Goal: Task Accomplishment & Management: Use online tool/utility

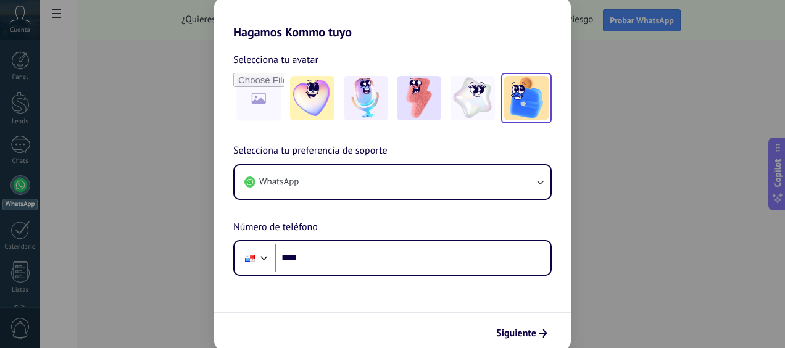
click at [528, 107] on img at bounding box center [526, 98] width 44 height 44
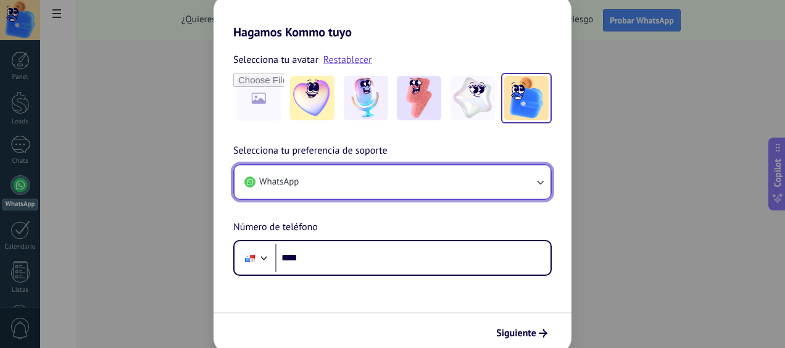
click at [314, 178] on button "WhatsApp" at bounding box center [393, 181] width 316 height 33
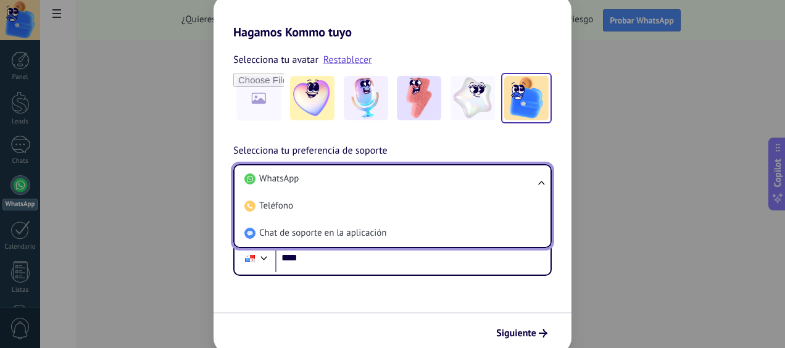
click at [314, 178] on li "WhatsApp" at bounding box center [390, 178] width 301 height 27
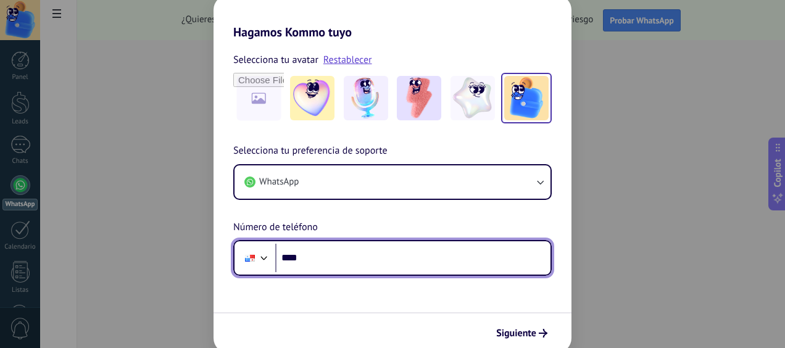
click at [327, 267] on input "****" at bounding box center [412, 258] width 275 height 28
type input "**********"
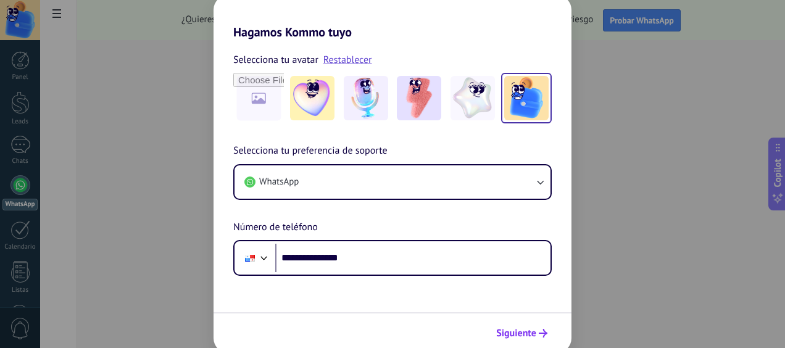
click at [512, 333] on span "Siguiente" at bounding box center [516, 333] width 40 height 9
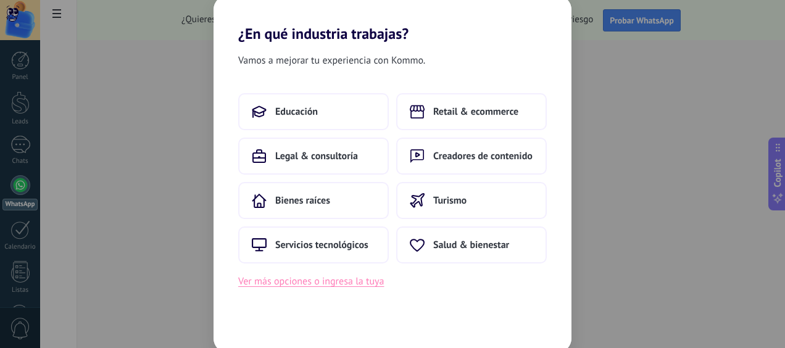
click at [287, 284] on button "Ver más opciones o ingresa la tuya" at bounding box center [311, 282] width 146 height 16
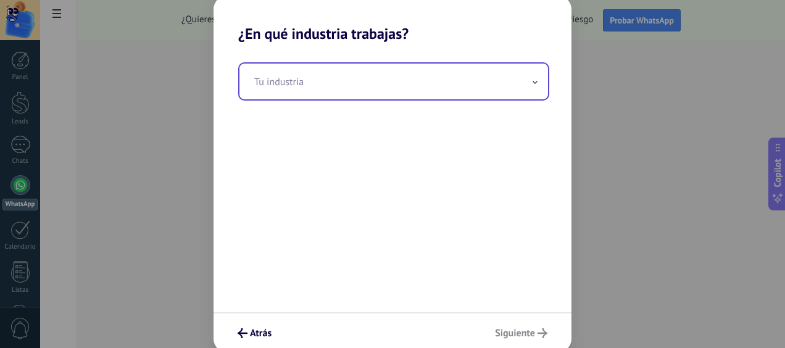
click at [352, 77] on input "text" at bounding box center [394, 82] width 309 height 36
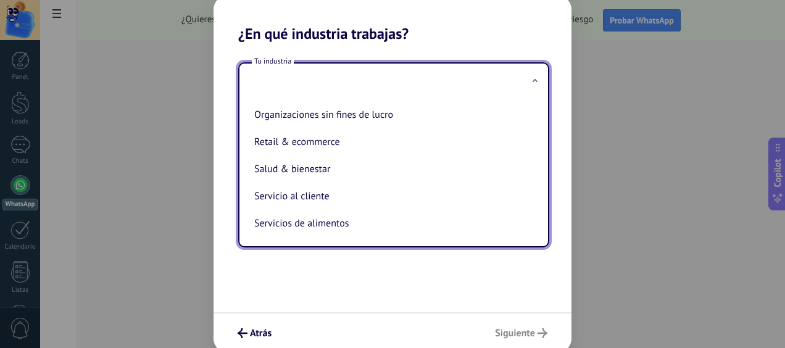
scroll to position [309, 0]
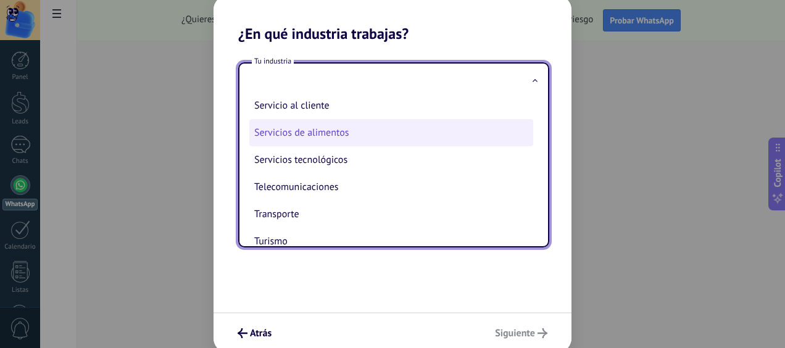
click at [327, 140] on li "Servicios de alimentos" at bounding box center [391, 132] width 284 height 27
type input "**********"
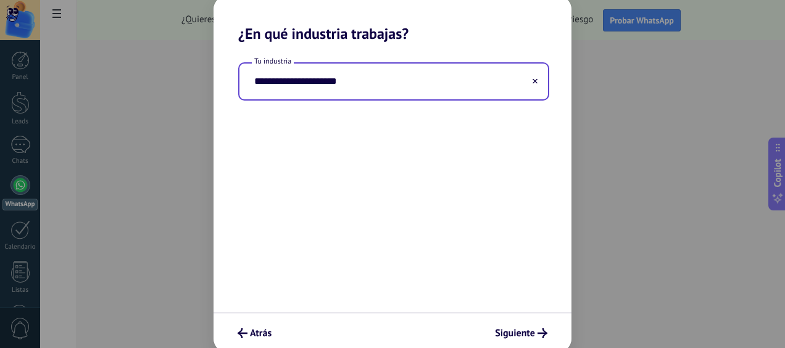
click at [432, 79] on input "**********" at bounding box center [394, 82] width 309 height 36
click at [356, 84] on input "**********" at bounding box center [394, 82] width 309 height 36
click at [540, 80] on input "**********" at bounding box center [394, 82] width 309 height 36
click at [537, 80] on use at bounding box center [535, 81] width 5 height 5
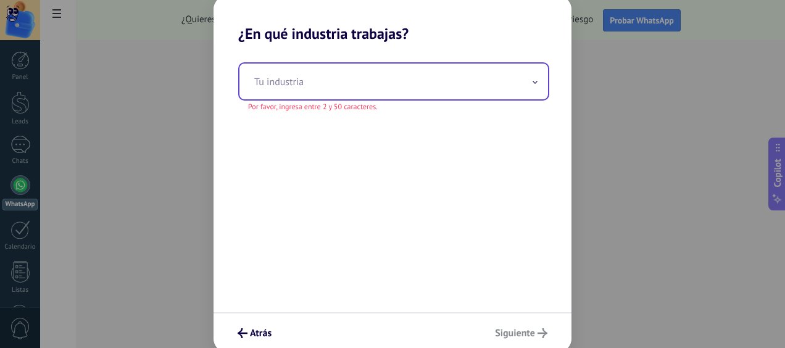
drag, startPoint x: 426, startPoint y: 73, endPoint x: 412, endPoint y: 80, distance: 15.2
click at [426, 73] on input "text" at bounding box center [394, 82] width 309 height 36
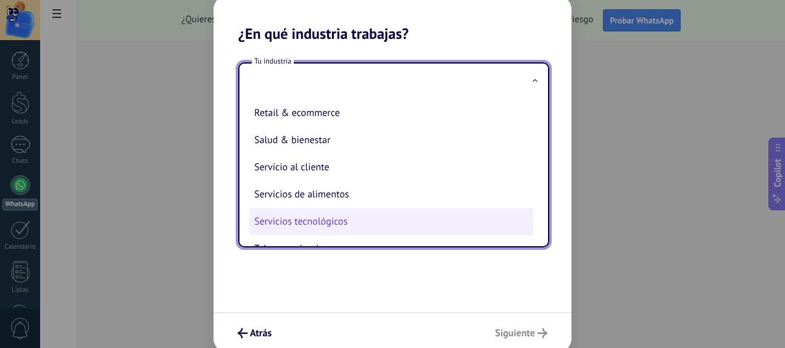
scroll to position [334, 0]
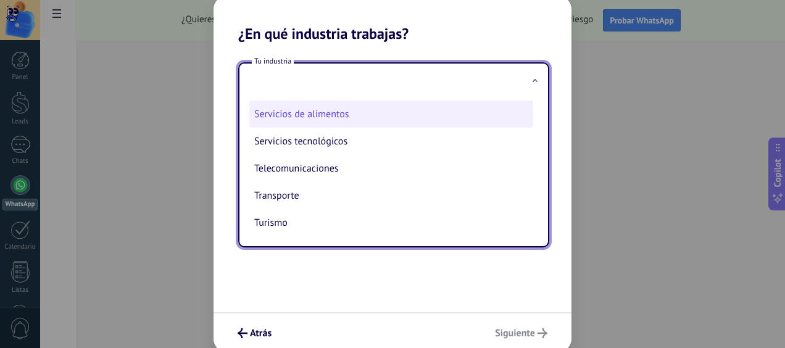
click at [314, 117] on li "Servicios de alimentos" at bounding box center [391, 114] width 284 height 27
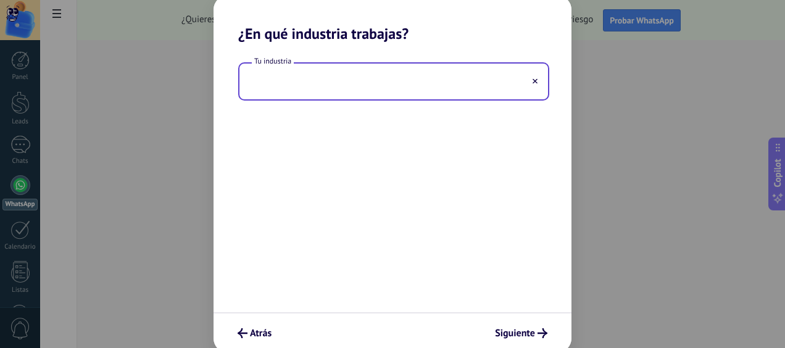
type input "**********"
click at [514, 335] on span "Siguiente" at bounding box center [515, 333] width 40 height 9
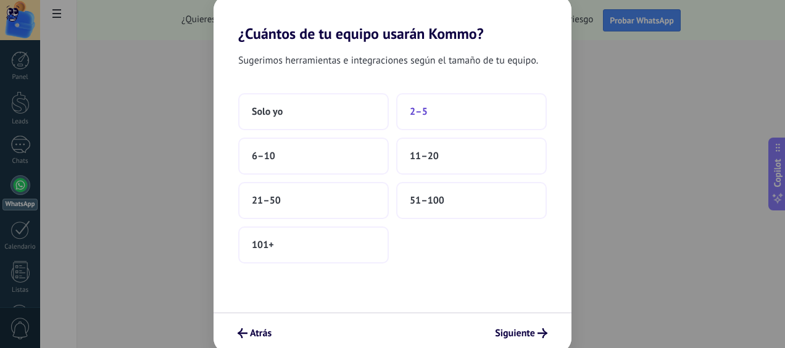
click at [427, 114] on span "2–5" at bounding box center [419, 112] width 18 height 12
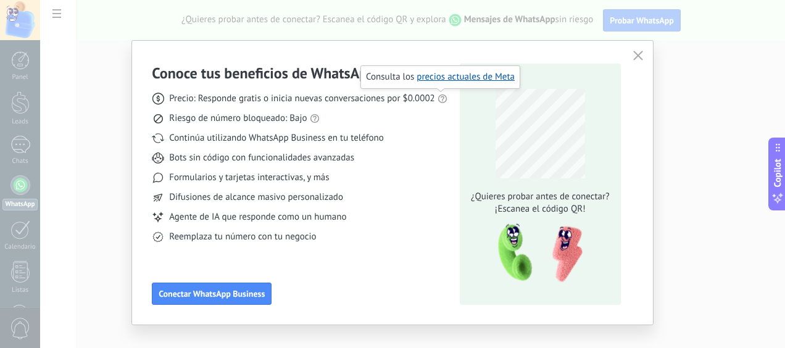
click at [445, 101] on icon at bounding box center [443, 99] width 10 height 10
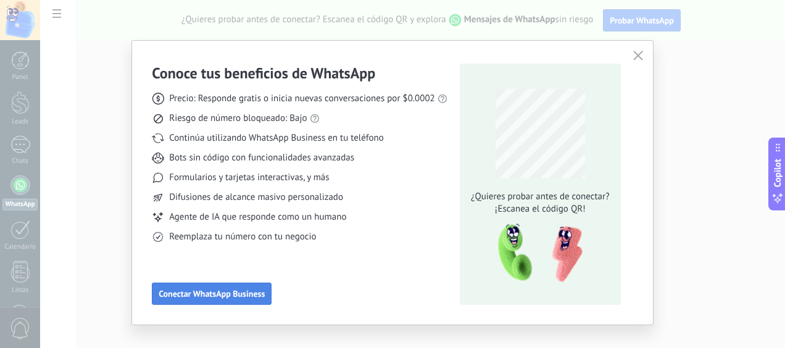
click at [204, 294] on span "Conectar WhatsApp Business" at bounding box center [212, 294] width 106 height 9
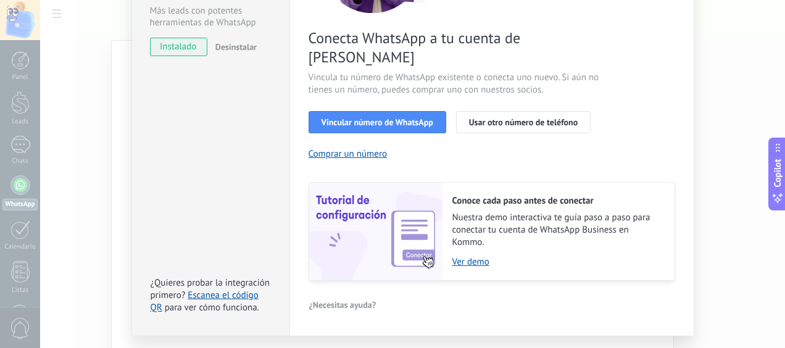
scroll to position [62, 0]
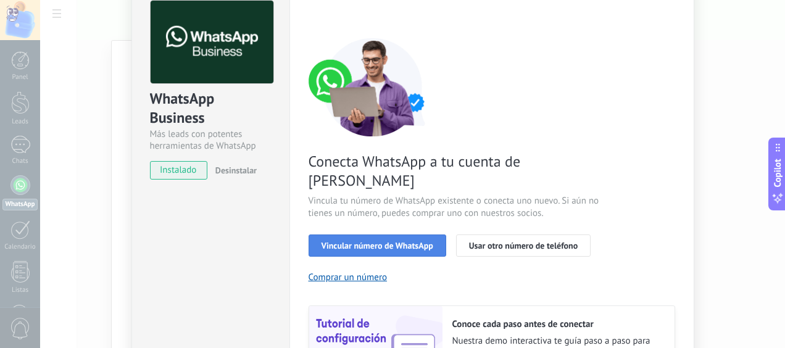
click at [380, 241] on span "Vincular número de WhatsApp" at bounding box center [378, 245] width 112 height 9
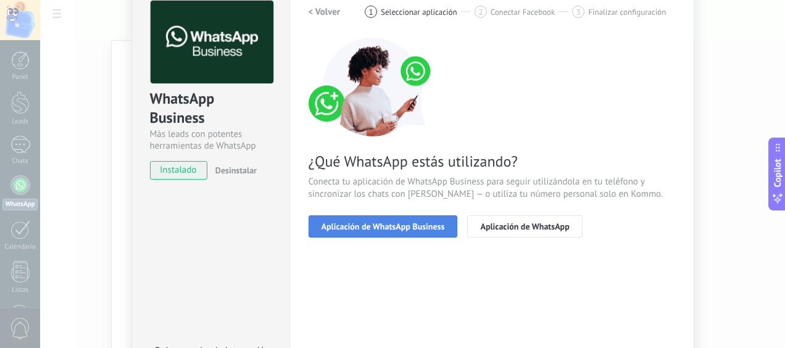
click at [362, 222] on span "Aplicación de WhatsApp Business" at bounding box center [383, 226] width 123 height 9
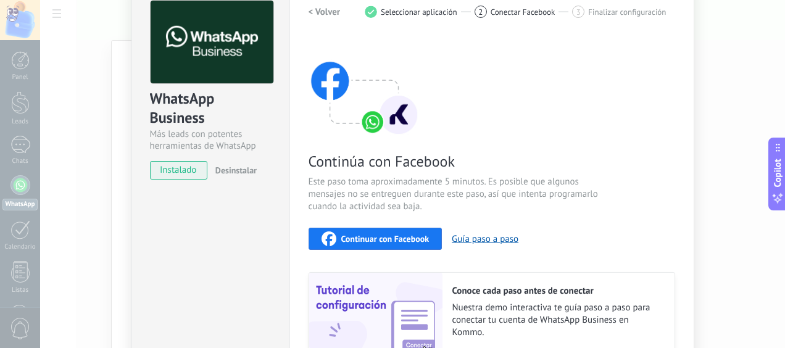
click at [159, 170] on span "instalado" at bounding box center [179, 170] width 56 height 19
click at [398, 228] on button "Continuar con Facebook" at bounding box center [376, 239] width 134 height 22
click at [466, 240] on button "Guía paso a paso" at bounding box center [485, 239] width 67 height 12
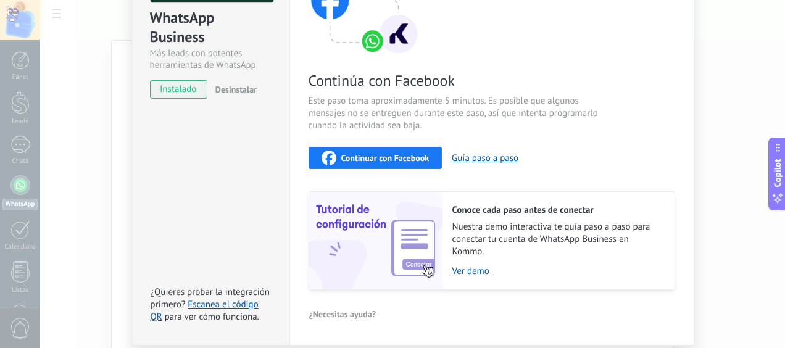
scroll to position [123, 0]
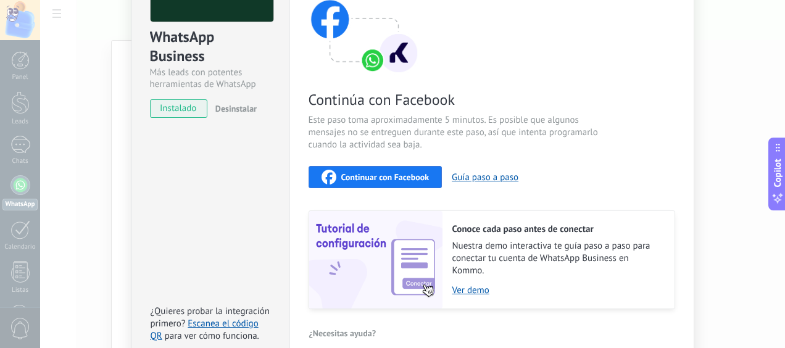
click at [168, 109] on span "instalado" at bounding box center [179, 108] width 56 height 19
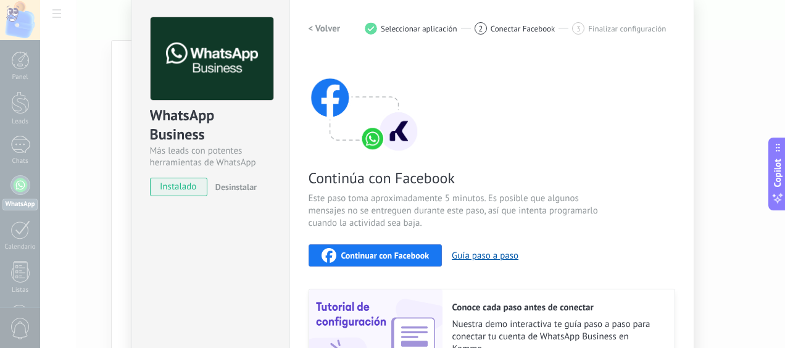
scroll to position [0, 0]
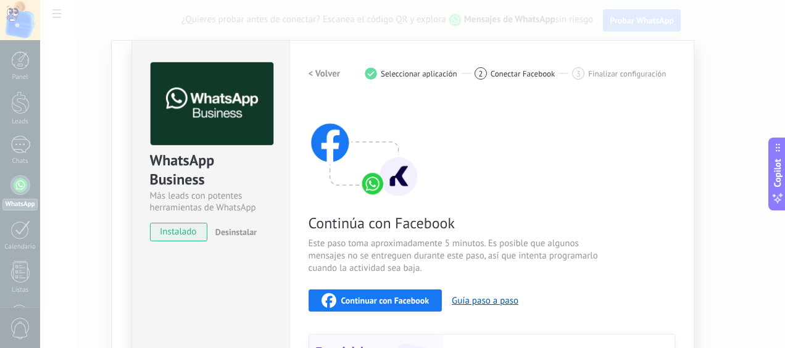
click at [495, 77] on span "Conectar Facebook" at bounding box center [523, 73] width 65 height 9
click at [601, 72] on span "Finalizar configuración" at bounding box center [627, 73] width 78 height 9
click at [352, 291] on button "Continuar con Facebook" at bounding box center [376, 301] width 134 height 22
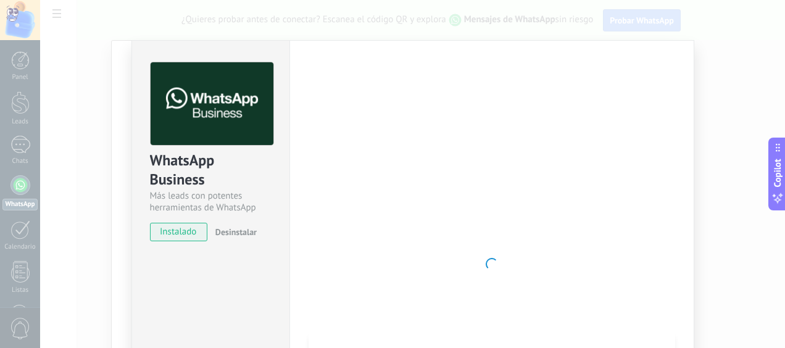
click at [242, 122] on img at bounding box center [212, 103] width 123 height 83
click at [153, 205] on div "Más leads con potentes herramientas de WhatsApp" at bounding box center [211, 201] width 122 height 23
click at [183, 225] on span "instalado" at bounding box center [179, 232] width 56 height 19
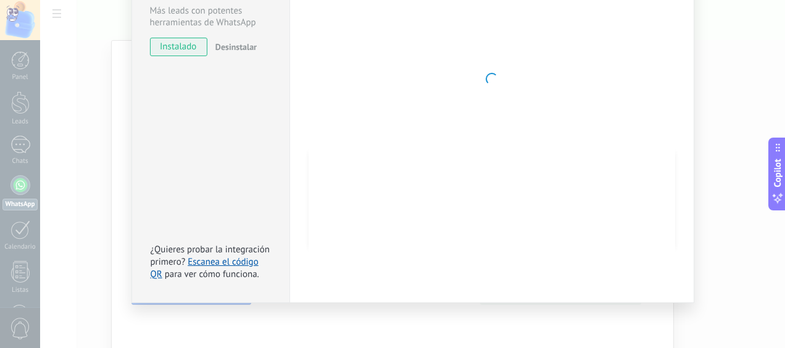
click at [496, 162] on div at bounding box center [492, 79] width 367 height 404
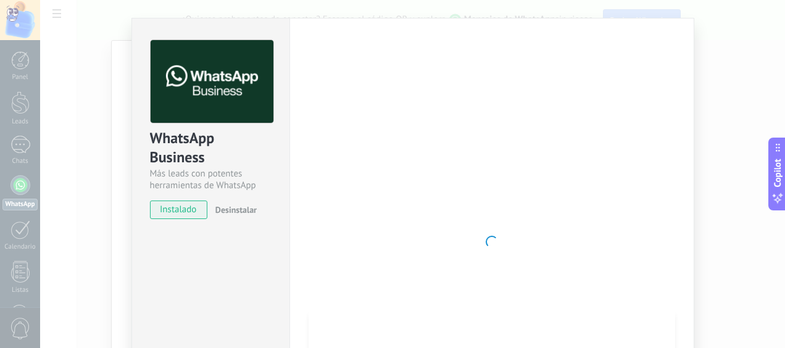
scroll to position [0, 0]
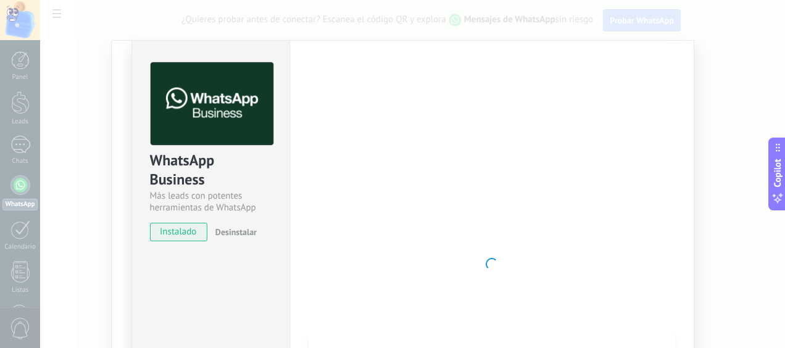
click at [240, 128] on img at bounding box center [212, 103] width 123 height 83
click at [437, 72] on div at bounding box center [492, 264] width 367 height 404
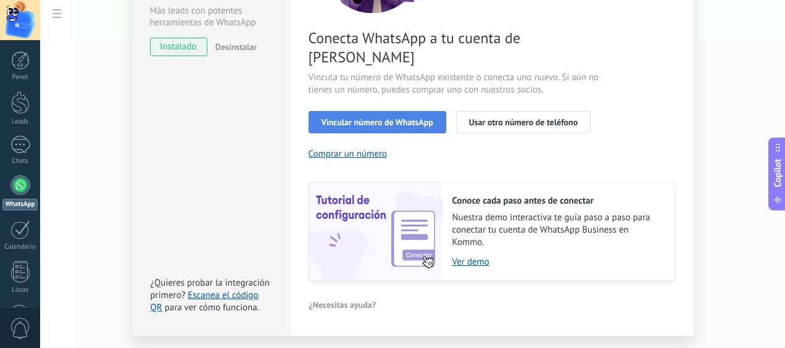
click at [373, 118] on span "Vincular número de WhatsApp" at bounding box center [378, 122] width 112 height 9
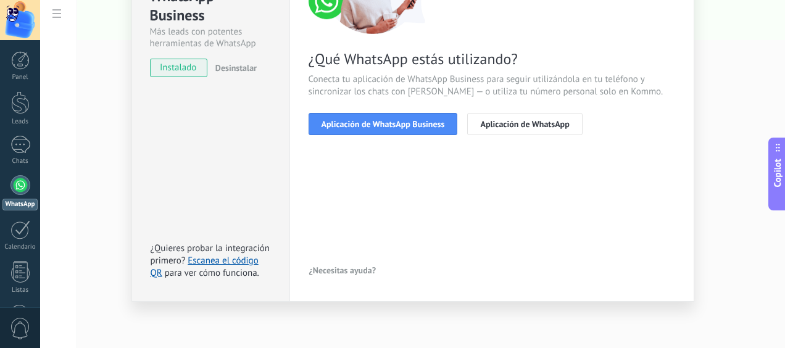
scroll to position [164, 0]
click at [367, 127] on span "Aplicación de WhatsApp Business" at bounding box center [383, 124] width 123 height 9
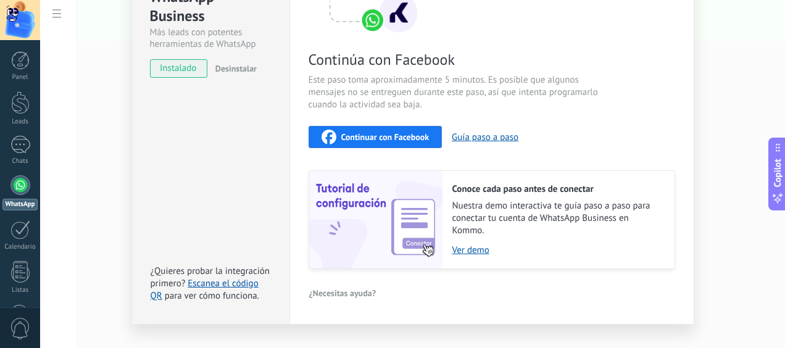
click at [383, 133] on span "Continuar con Facebook" at bounding box center [385, 137] width 88 height 9
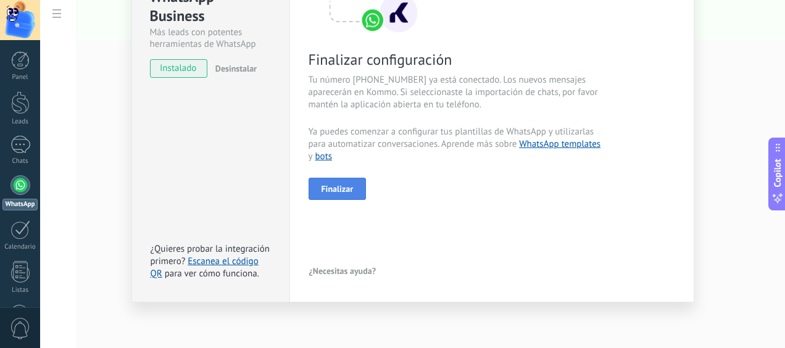
click at [351, 192] on button "Finalizar" at bounding box center [338, 189] width 58 height 22
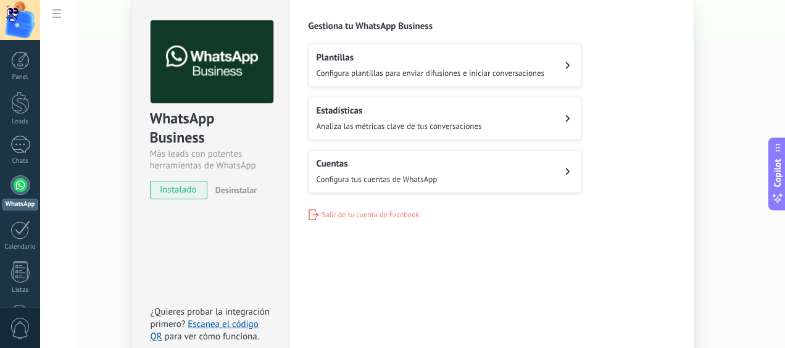
scroll to position [0, 0]
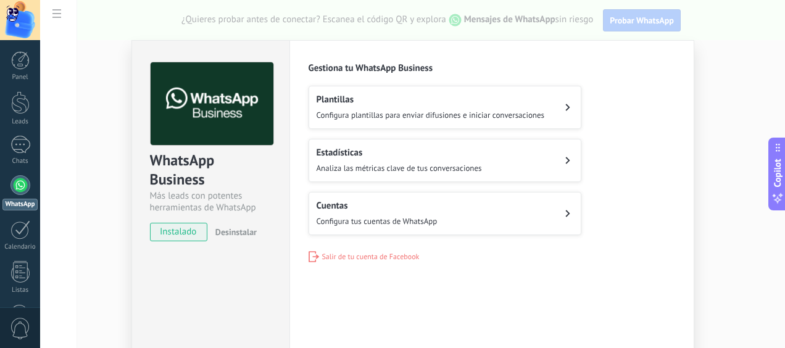
click at [375, 91] on button "Plantillas Configura plantillas para enviar difusiones e iniciar conversaciones" at bounding box center [445, 107] width 273 height 43
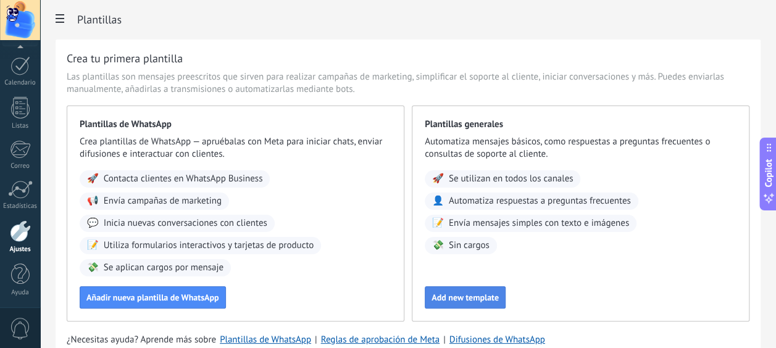
click at [459, 296] on span "Add new template" at bounding box center [465, 297] width 67 height 9
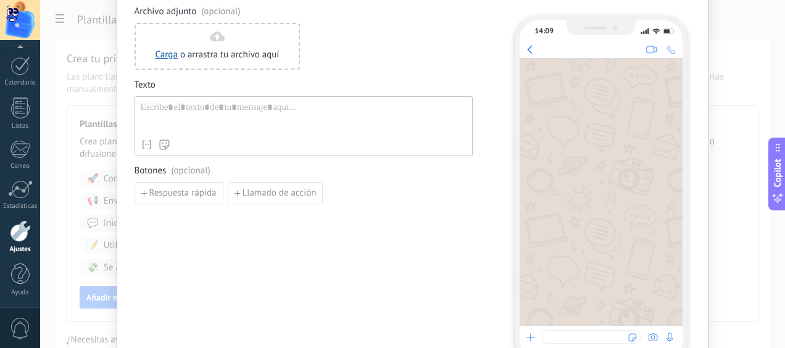
scroll to position [62, 0]
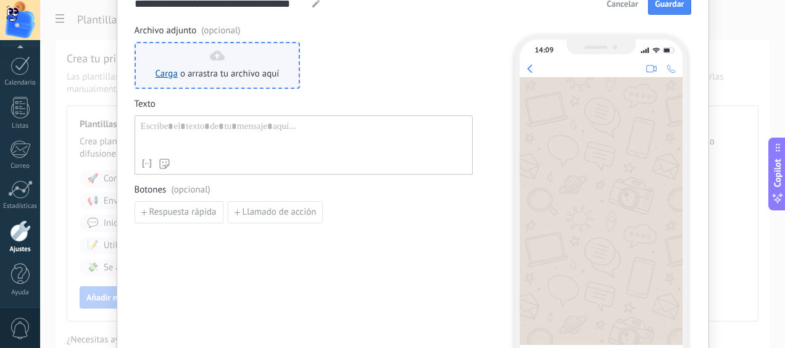
click at [219, 65] on div "Carga o arrastra tu archivo aquí Arrastra aquí" at bounding box center [218, 66] width 124 height 30
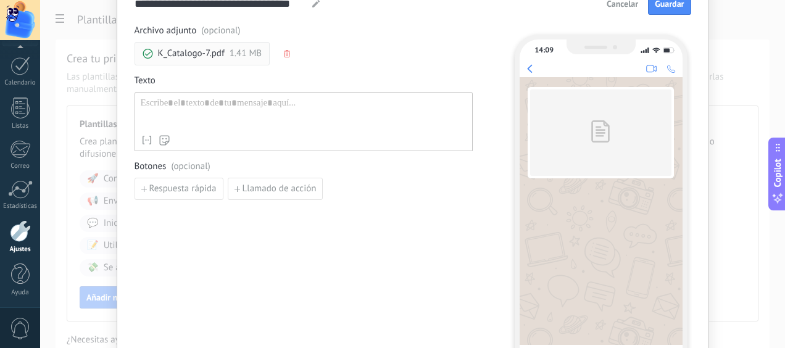
click at [202, 120] on div at bounding box center [304, 113] width 326 height 31
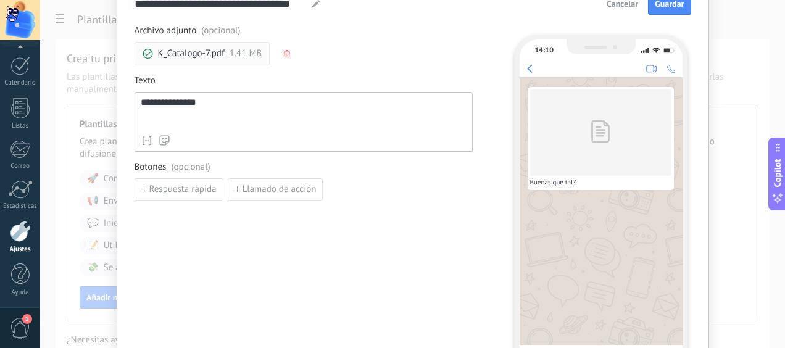
drag, startPoint x: 315, startPoint y: 136, endPoint x: 149, endPoint y: 132, distance: 166.1
click at [149, 132] on div "**********" at bounding box center [304, 122] width 338 height 60
click at [278, 93] on div "**********" at bounding box center [304, 122] width 338 height 60
drag, startPoint x: 266, startPoint y: 100, endPoint x: 260, endPoint y: 104, distance: 7.5
click at [263, 102] on div "**********" at bounding box center [304, 114] width 327 height 32
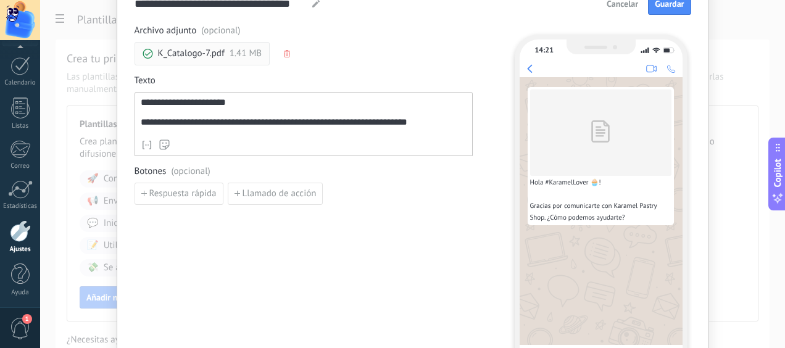
click at [141, 101] on div "**********" at bounding box center [304, 116] width 327 height 36
click at [141, 102] on div "**********" at bounding box center [304, 116] width 327 height 36
click at [287, 98] on div "**********" at bounding box center [304, 116] width 327 height 36
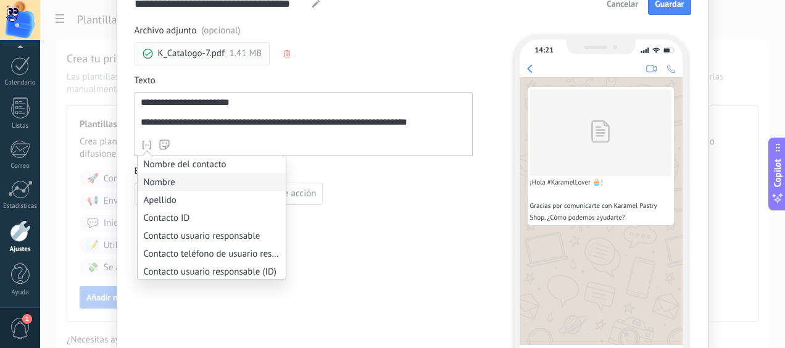
click at [146, 180] on li "Nombre" at bounding box center [212, 183] width 148 height 18
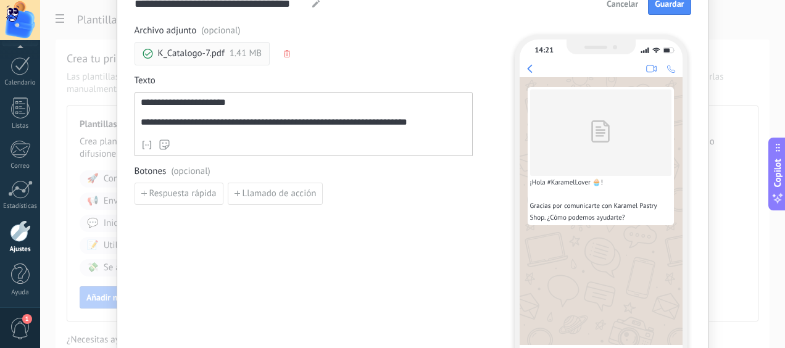
click at [323, 170] on span "Botones (opcional)" at bounding box center [304, 171] width 338 height 12
click at [190, 198] on span "Respuesta rápida" at bounding box center [182, 194] width 67 height 9
click at [175, 224] on span "Añadir quick reply" at bounding box center [185, 222] width 72 height 9
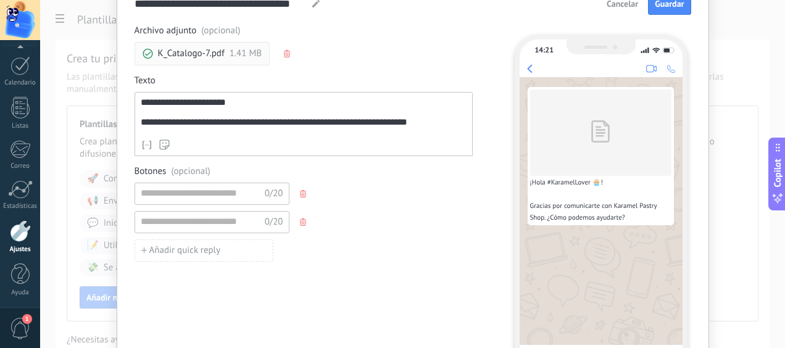
click at [300, 220] on icon "button" at bounding box center [303, 222] width 6 height 7
click at [293, 191] on div "0/20" at bounding box center [304, 194] width 338 height 22
click at [301, 191] on icon "button" at bounding box center [303, 193] width 6 height 7
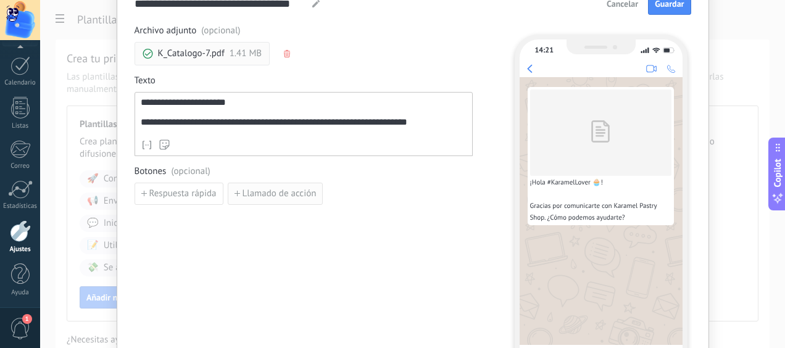
click at [251, 199] on button "Llamado de acción" at bounding box center [276, 194] width 96 height 22
click at [240, 195] on input at bounding box center [201, 193] width 132 height 20
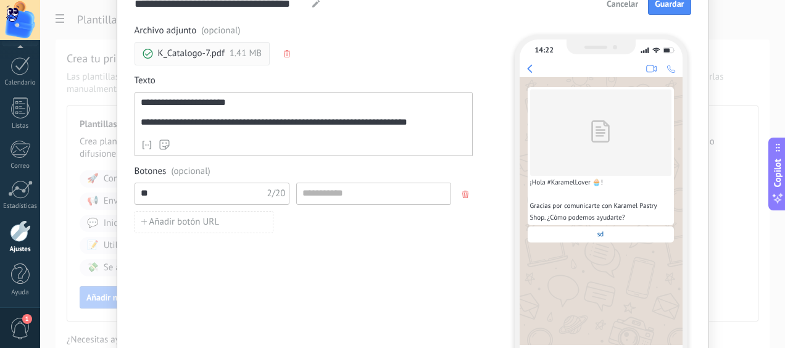
type input "*"
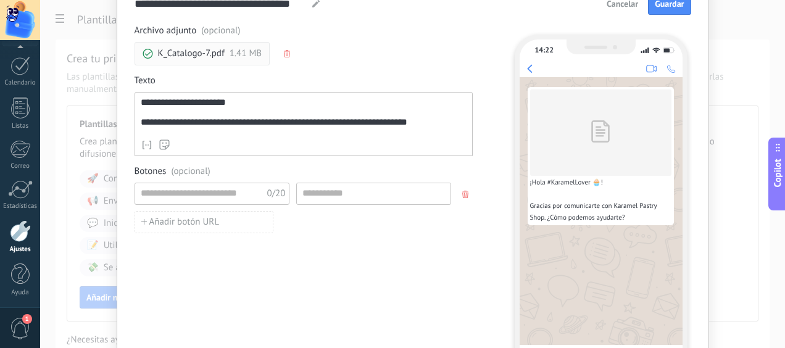
click at [465, 198] on button "button" at bounding box center [467, 194] width 20 height 19
click at [199, 195] on span "Respuesta rápida" at bounding box center [182, 194] width 67 height 9
click at [185, 201] on input at bounding box center [201, 193] width 132 height 20
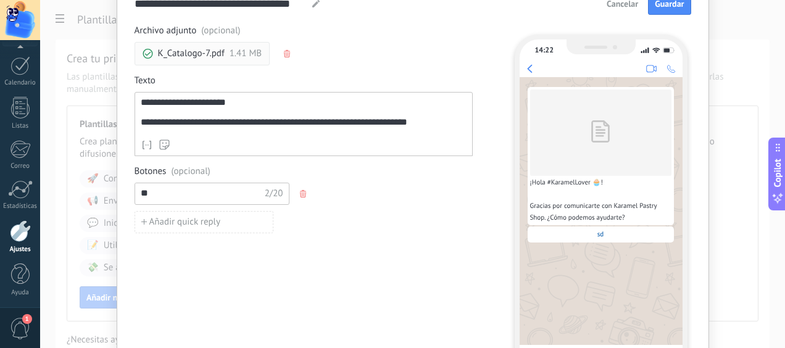
type input "*"
click at [214, 189] on input "******" at bounding box center [201, 193] width 132 height 20
type input "*"
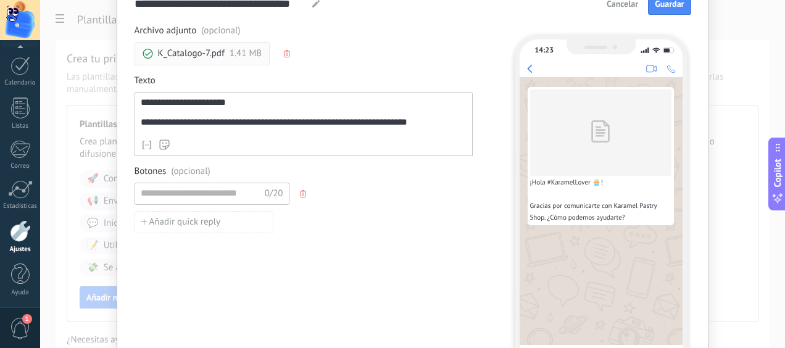
click at [314, 190] on div "0/20" at bounding box center [304, 194] width 338 height 22
click at [300, 194] on icon "button" at bounding box center [303, 193] width 6 height 7
click at [403, 189] on div "Respuesta rápida Llamado de acción" at bounding box center [304, 194] width 338 height 22
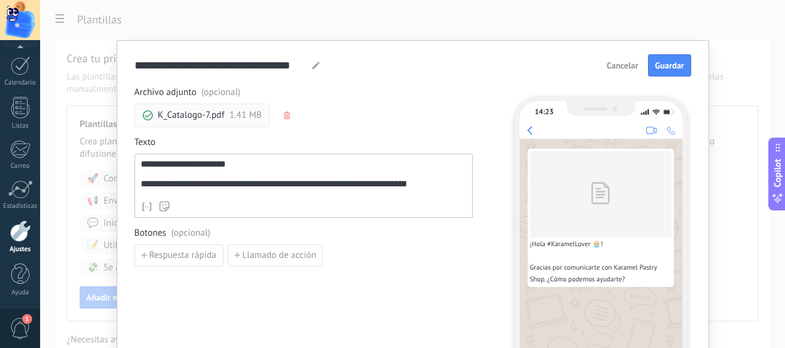
scroll to position [123, 0]
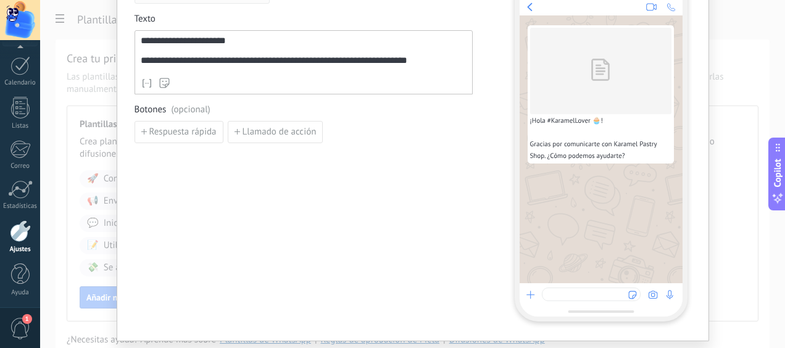
click at [198, 77] on div "Nombre del contacto Nombre Apellido Contacto ID Contacto usuario responsable Co…" at bounding box center [304, 83] width 326 height 12
click at [235, 135] on span "Llamado de acción" at bounding box center [276, 132] width 82 height 9
click at [468, 134] on span "button" at bounding box center [466, 132] width 9 height 7
click at [209, 128] on span "Respuesta rápida" at bounding box center [182, 132] width 67 height 9
click at [207, 136] on input at bounding box center [201, 132] width 132 height 20
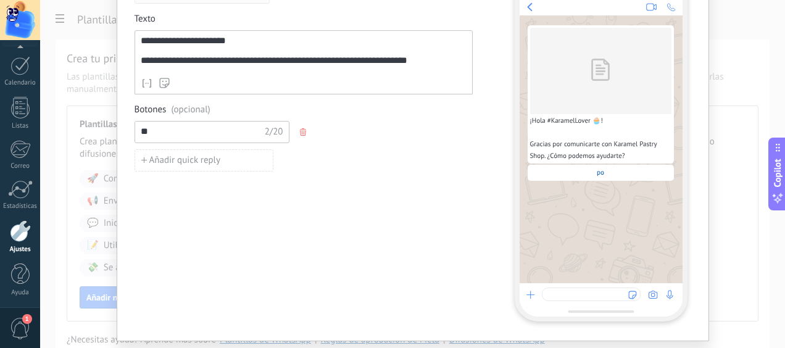
type input "*"
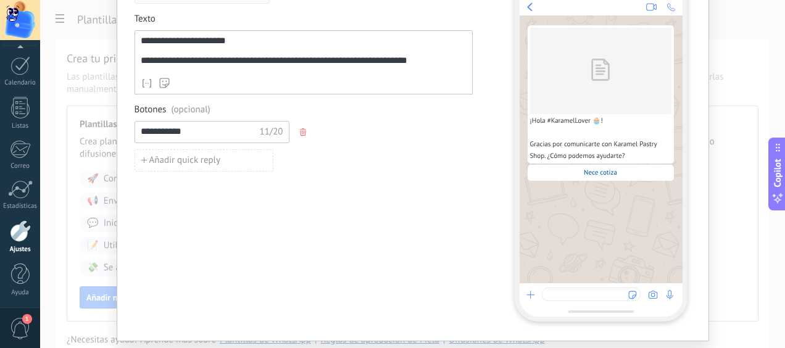
click at [170, 131] on input "**********" at bounding box center [200, 132] width 130 height 20
drag, startPoint x: 182, startPoint y: 130, endPoint x: 96, endPoint y: 126, distance: 85.9
click at [96, 126] on div "**********" at bounding box center [412, 174] width 745 height 348
type input "*"
drag, startPoint x: 176, startPoint y: 127, endPoint x: 102, endPoint y: 135, distance: 73.9
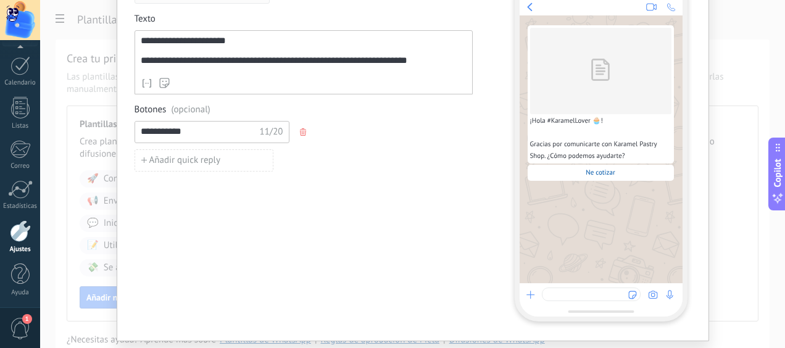
click at [104, 135] on div "**********" at bounding box center [412, 174] width 745 height 348
type input "*"
type input "**********"
click at [215, 159] on span "Añadir quick reply" at bounding box center [185, 160] width 72 height 9
click at [186, 158] on input at bounding box center [201, 160] width 132 height 20
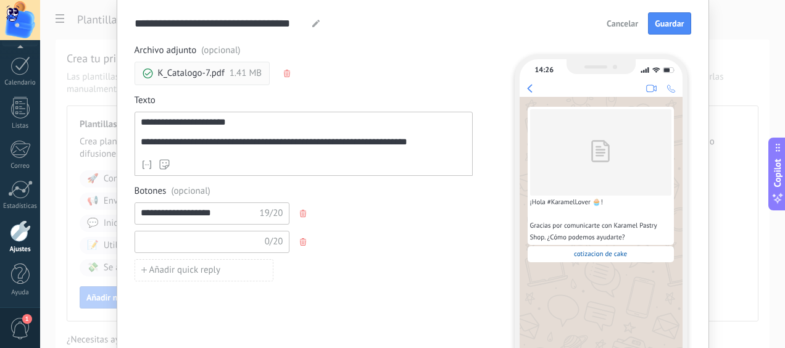
scroll to position [62, 0]
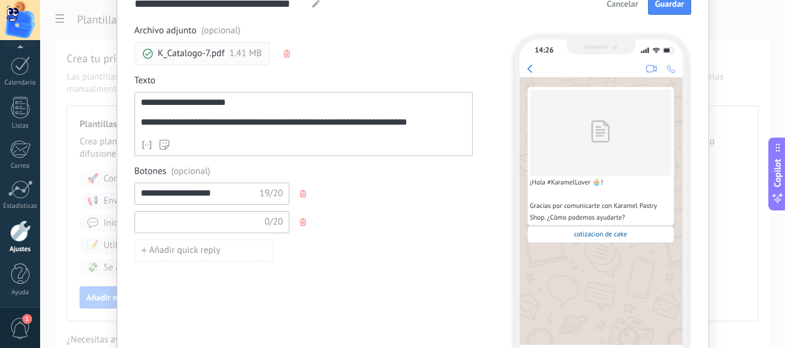
click at [199, 223] on input at bounding box center [201, 222] width 132 height 20
type input "*"
click at [142, 195] on input "**********" at bounding box center [200, 193] width 130 height 20
type input "**********"
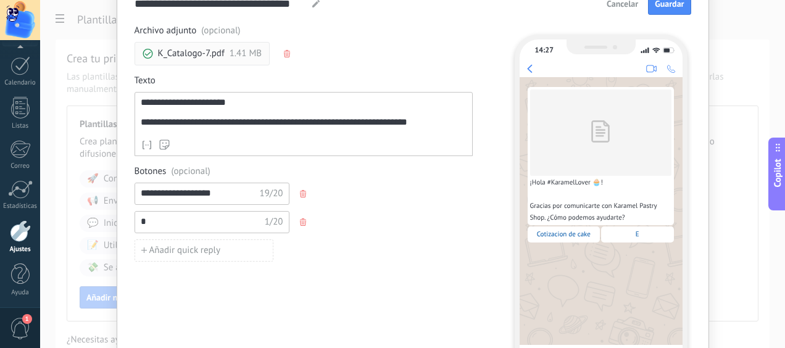
click at [164, 220] on input "*" at bounding box center [201, 222] width 132 height 20
type input "**********"
click at [159, 241] on button "Añadir quick reply" at bounding box center [204, 251] width 139 height 22
click at [301, 249] on icon "button" at bounding box center [303, 250] width 6 height 7
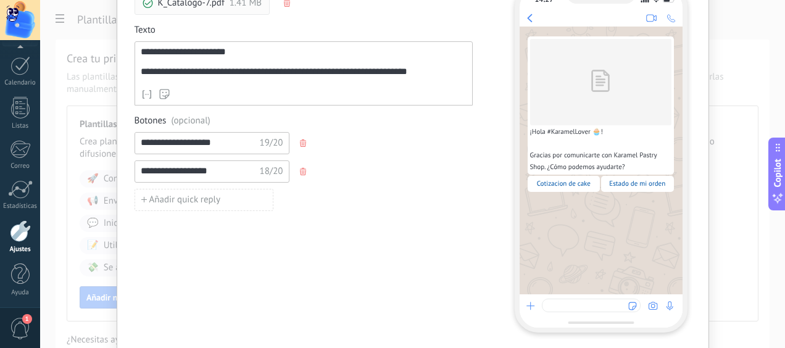
scroll to position [156, 0]
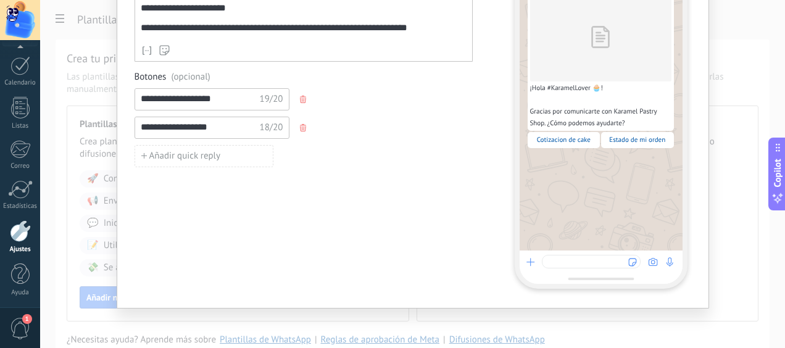
click at [497, 232] on div "**********" at bounding box center [411, 109] width 553 height 358
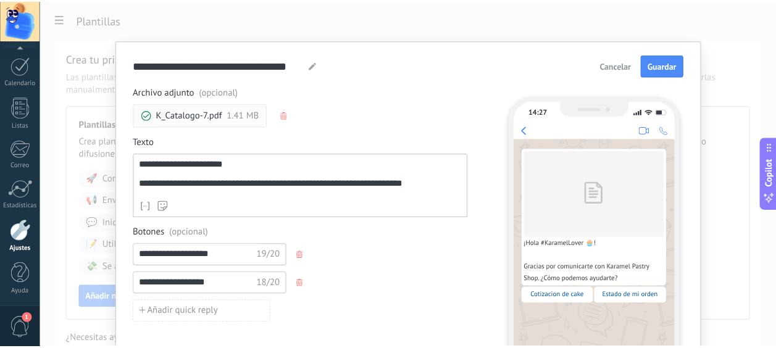
scroll to position [0, 0]
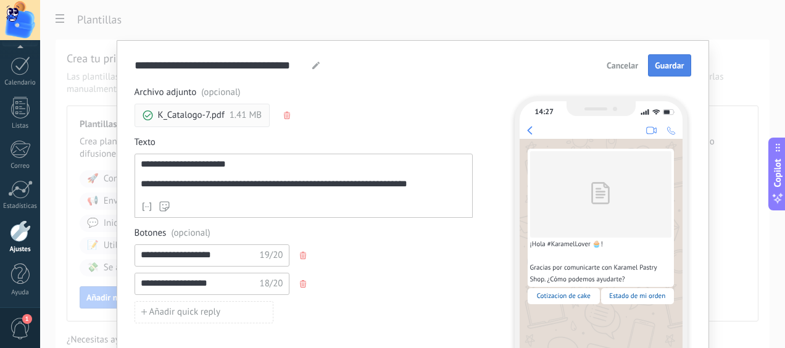
click at [658, 61] on span "Guardar" at bounding box center [669, 65] width 29 height 9
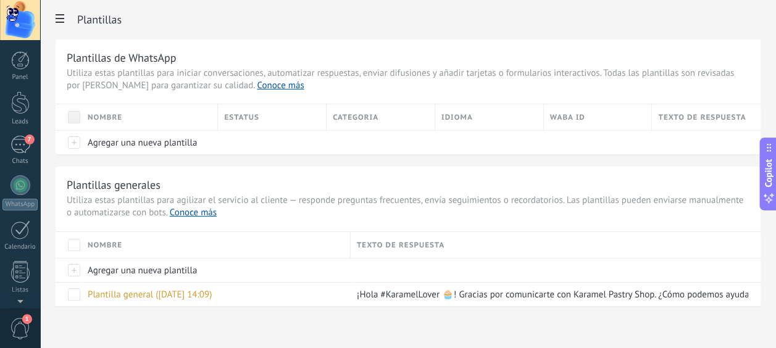
click at [19, 46] on div "Panel Leads 7 Chats WhatsApp Clientes" at bounding box center [40, 174] width 80 height 268
click at [17, 65] on div at bounding box center [20, 60] width 19 height 19
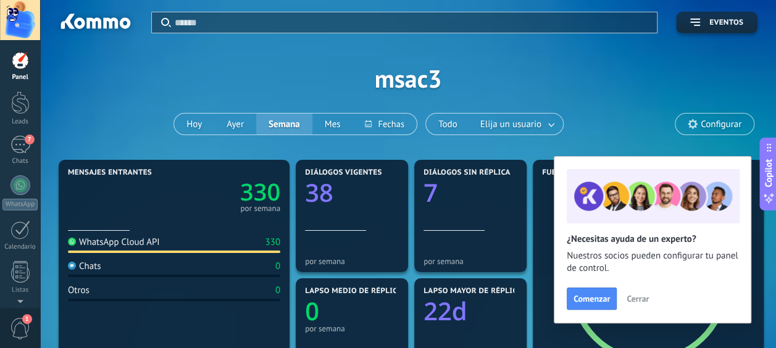
click at [632, 299] on span "Cerrar" at bounding box center [638, 299] width 22 height 9
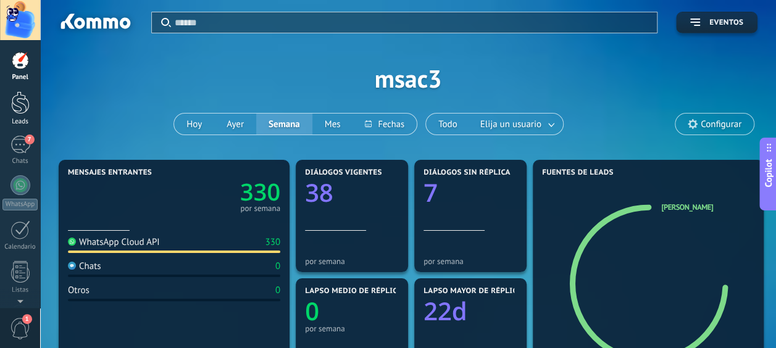
click at [23, 98] on div at bounding box center [20, 102] width 19 height 23
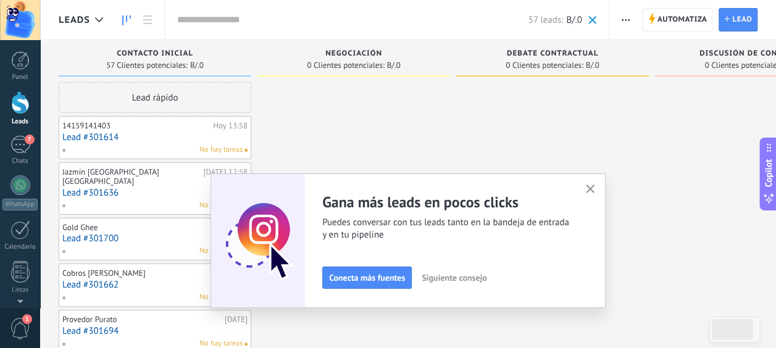
click at [595, 187] on use "button" at bounding box center [590, 189] width 9 height 9
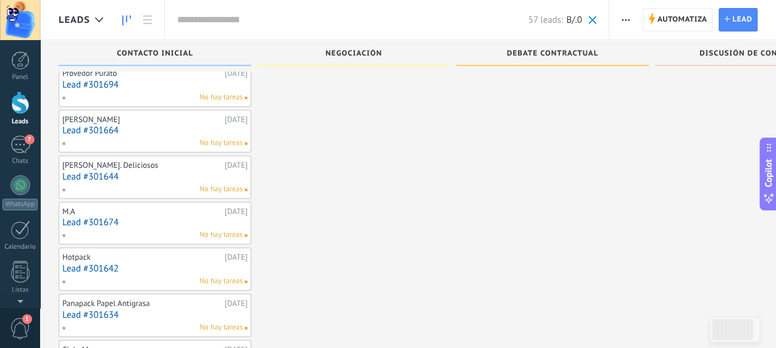
scroll to position [247, 0]
click at [161, 252] on div "Hotpack" at bounding box center [141, 257] width 159 height 10
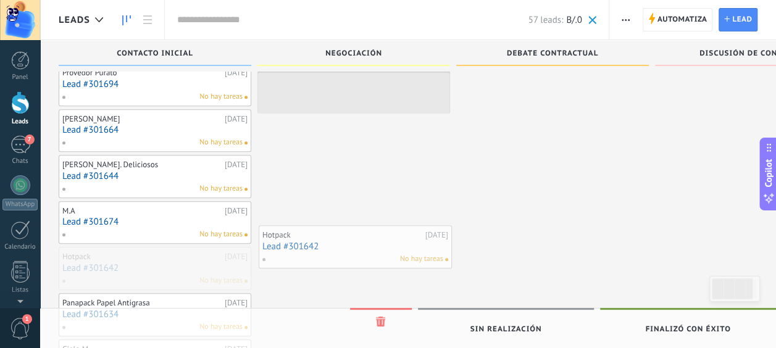
drag, startPoint x: 167, startPoint y: 245, endPoint x: 367, endPoint y: 236, distance: 200.2
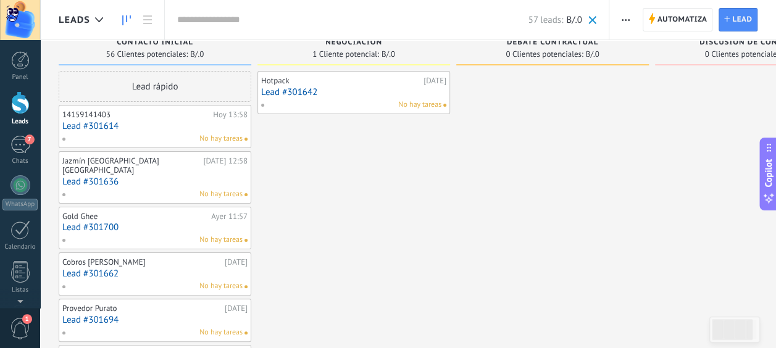
scroll to position [0, 0]
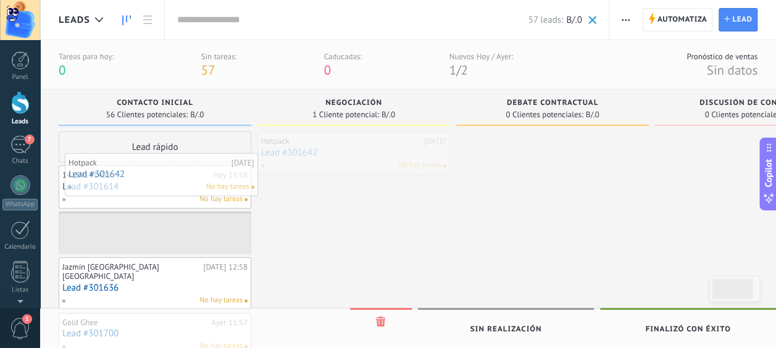
drag, startPoint x: 316, startPoint y: 154, endPoint x: 123, endPoint y: 175, distance: 194.5
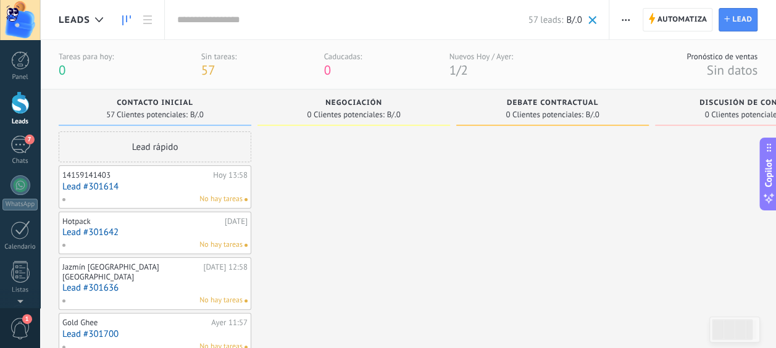
click at [148, 240] on div "No hay tareas" at bounding box center [152, 245] width 181 height 11
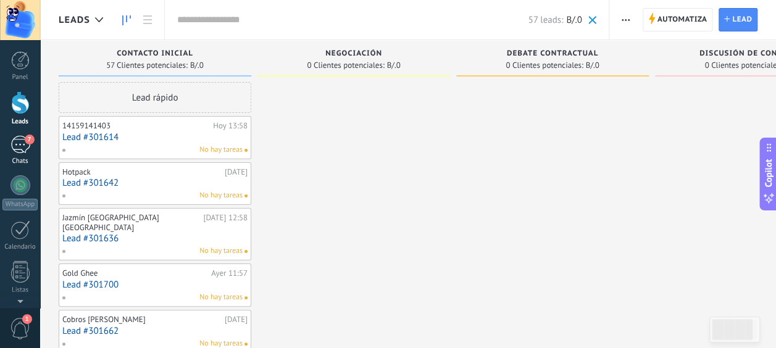
click at [15, 143] on div "7" at bounding box center [20, 145] width 20 height 18
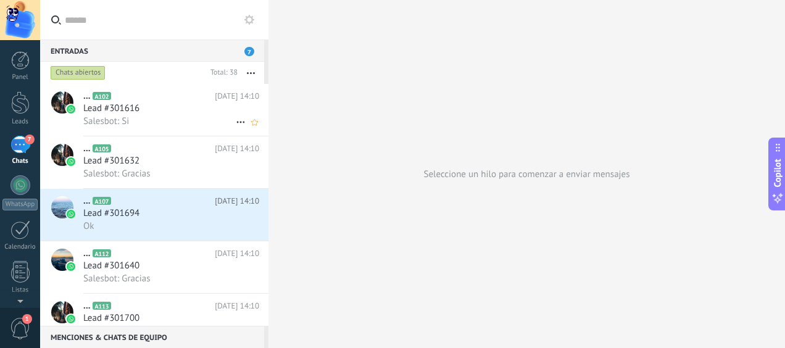
click at [149, 120] on div "Salesbot: Si" at bounding box center [171, 121] width 176 height 13
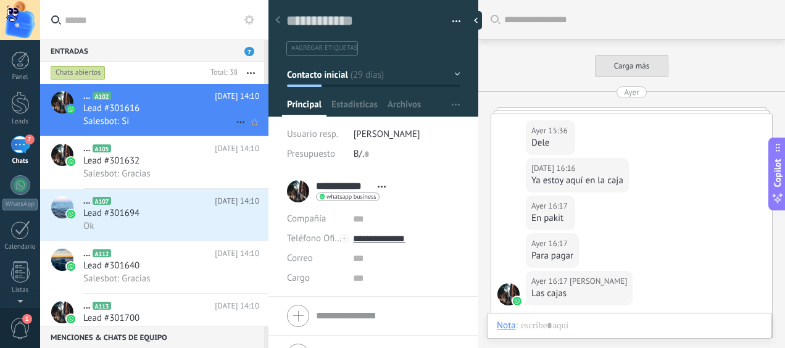
scroll to position [708, 0]
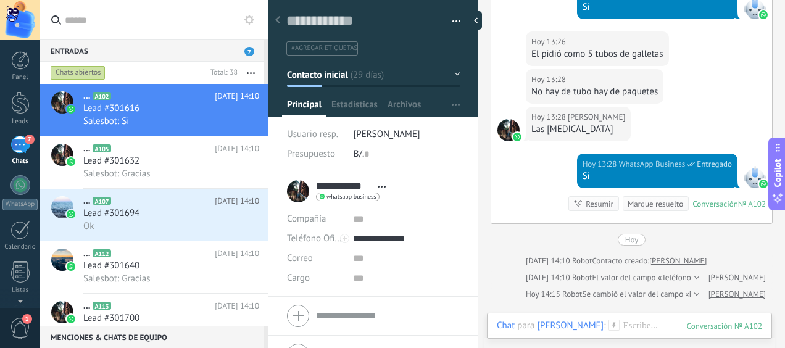
click at [140, 21] on input "text" at bounding box center [162, 20] width 194 height 40
click at [248, 21] on icon at bounding box center [250, 20] width 10 height 10
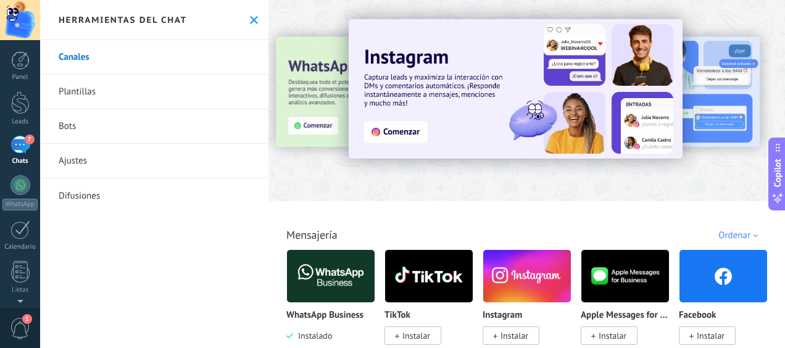
click at [152, 135] on link "Bots" at bounding box center [154, 126] width 228 height 35
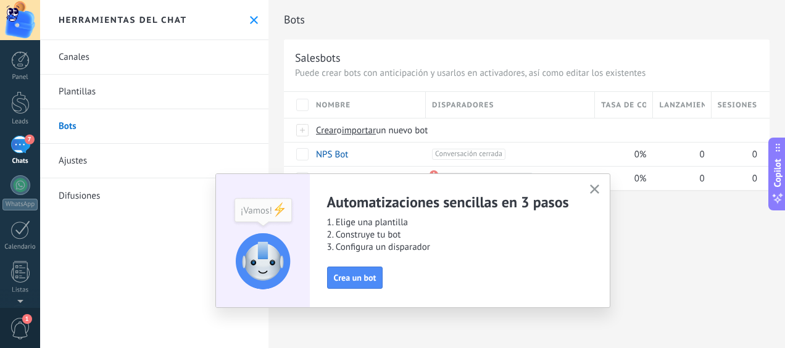
click at [594, 187] on icon "button" at bounding box center [594, 189] width 9 height 9
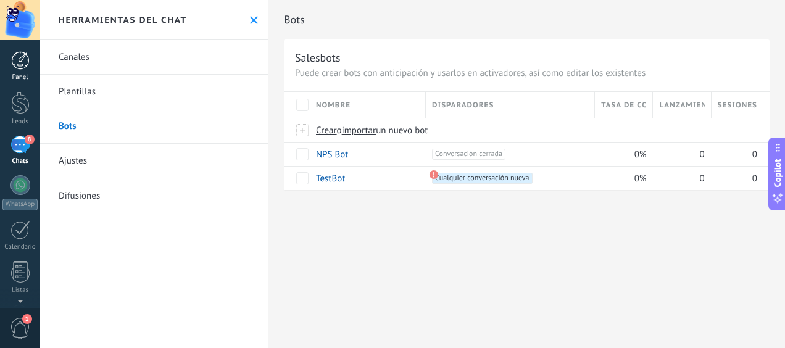
click at [15, 61] on div at bounding box center [20, 60] width 19 height 19
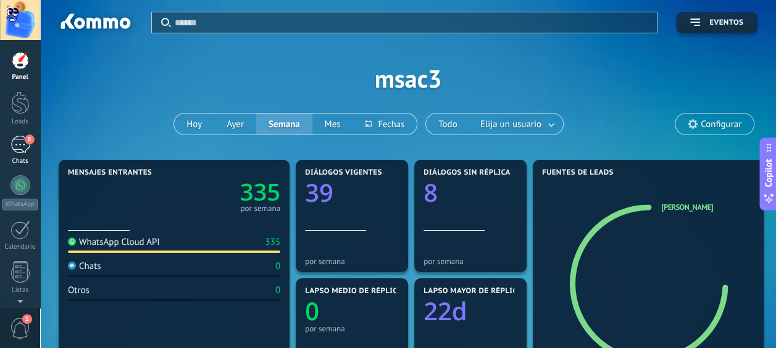
click at [13, 149] on div "8" at bounding box center [20, 145] width 20 height 18
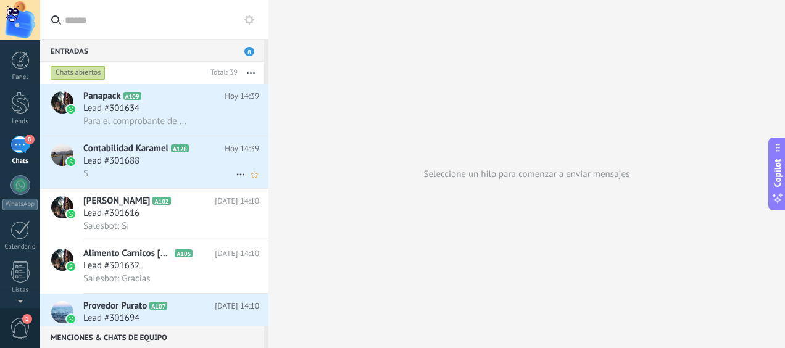
click at [111, 161] on span "Lead #301688" at bounding box center [111, 161] width 56 height 12
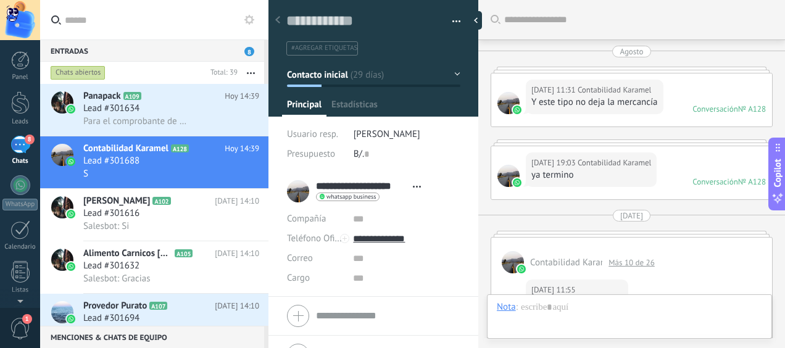
scroll to position [1678, 0]
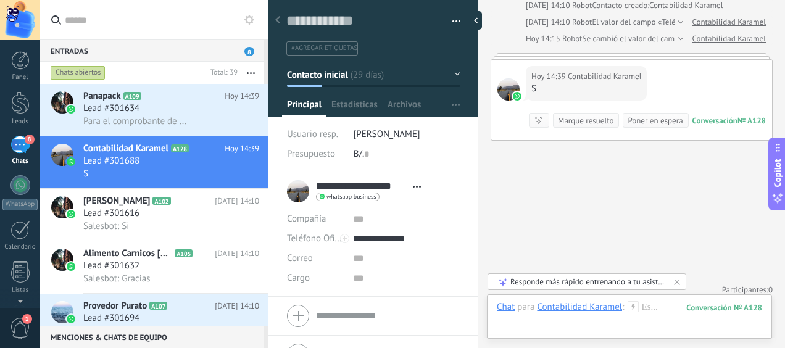
click at [654, 115] on div "Poner en espera" at bounding box center [655, 121] width 55 height 12
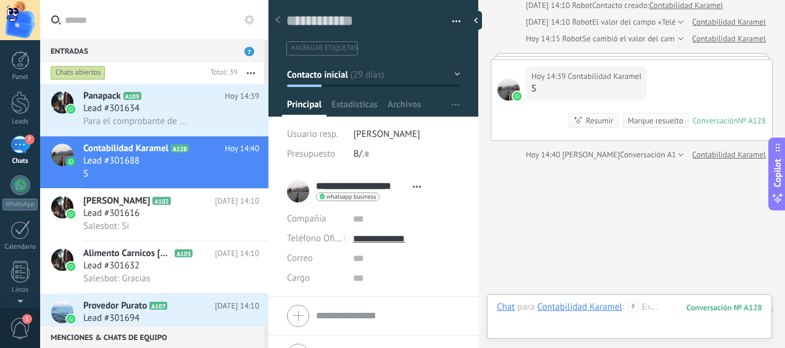
scroll to position [1698, 0]
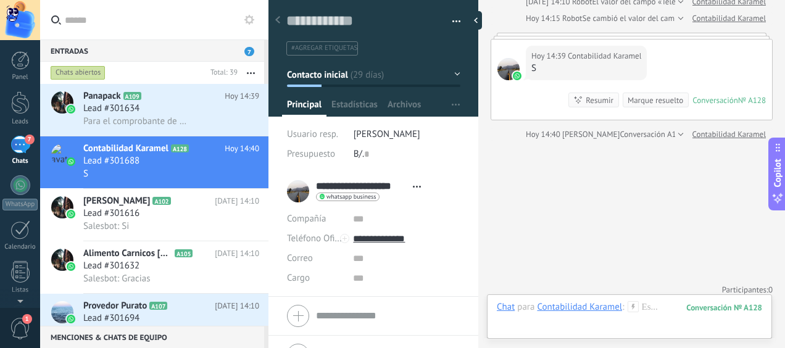
click at [634, 94] on div "Marque resuelto" at bounding box center [656, 100] width 56 height 12
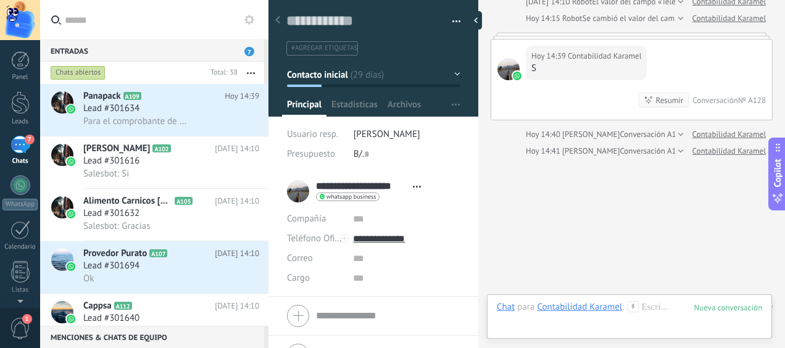
scroll to position [1715, 0]
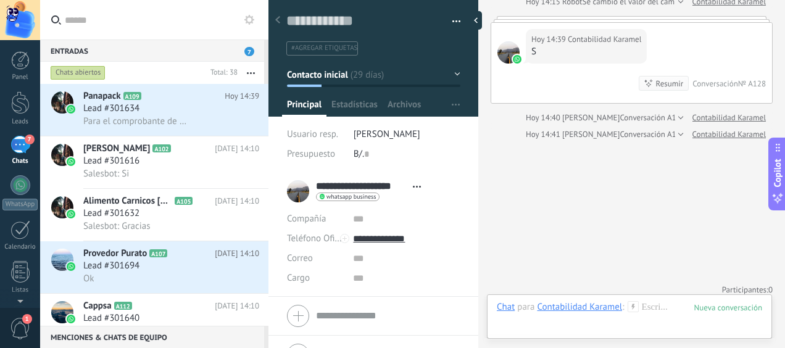
click at [15, 61] on div at bounding box center [20, 60] width 19 height 19
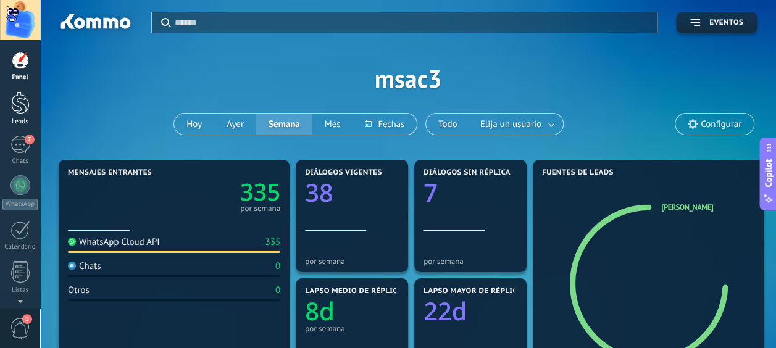
click at [4, 105] on link "Leads" at bounding box center [20, 108] width 40 height 35
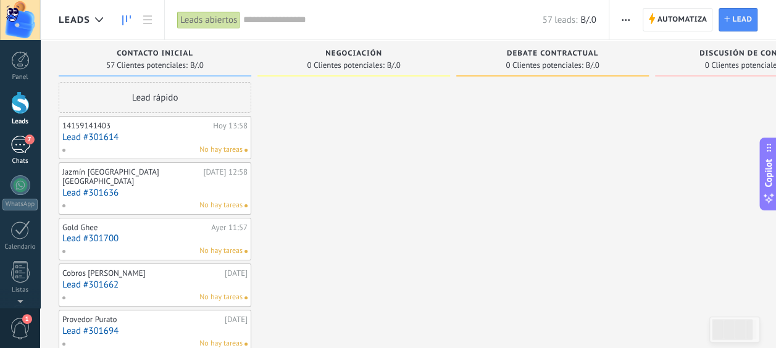
click at [19, 140] on div "7" at bounding box center [20, 145] width 20 height 18
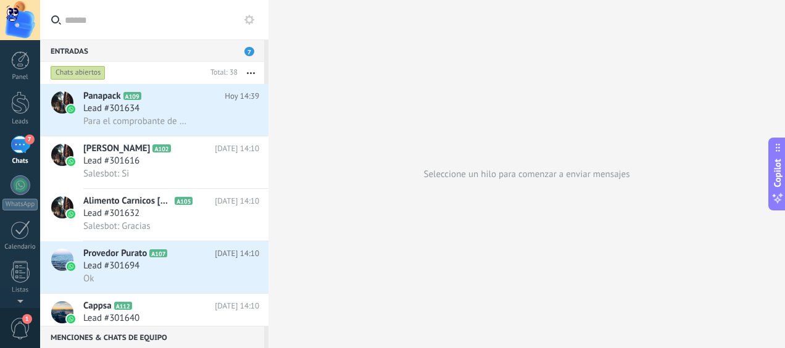
click at [78, 72] on div "Chats abiertos" at bounding box center [78, 72] width 55 height 15
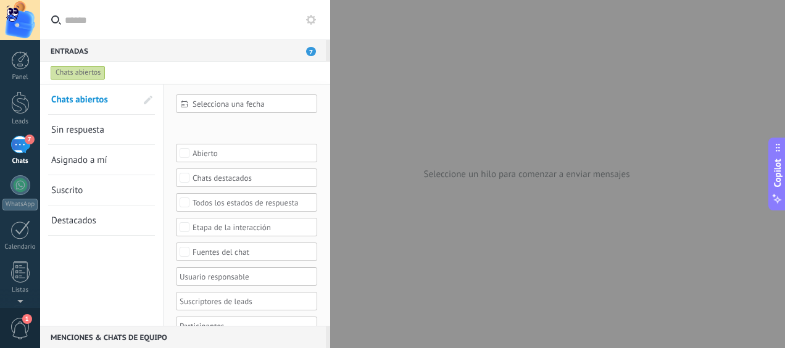
click at [90, 133] on span "Sin respuesta" at bounding box center [77, 130] width 53 height 12
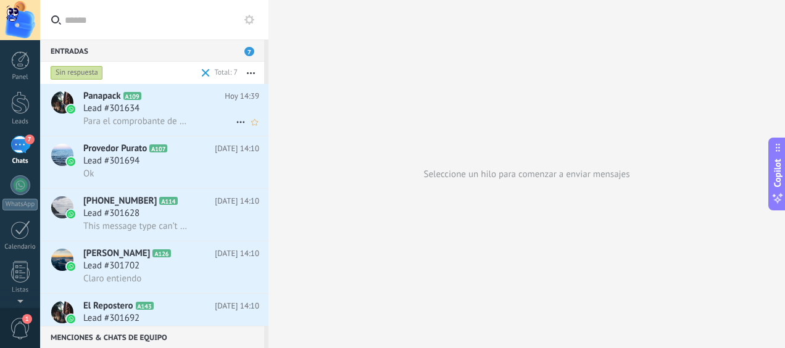
click at [98, 104] on span "Lead #301634" at bounding box center [111, 108] width 56 height 12
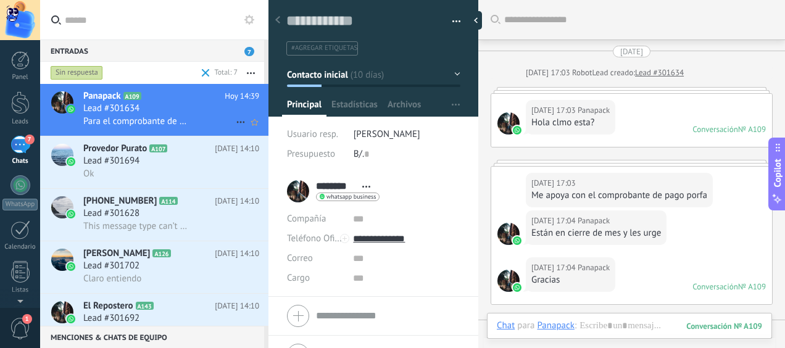
scroll to position [1429, 0]
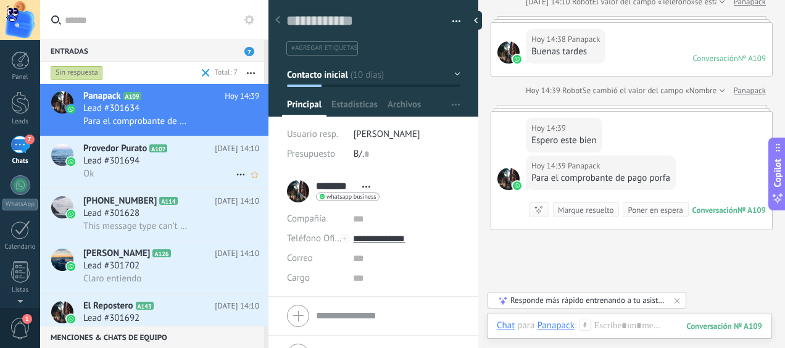
click at [160, 162] on div "Lead #301694" at bounding box center [171, 161] width 176 height 12
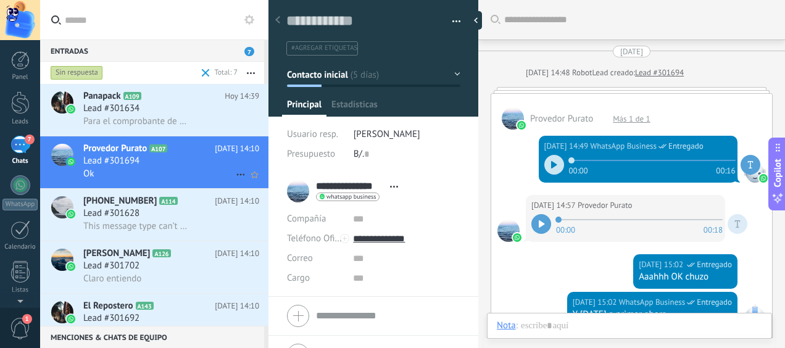
scroll to position [924, 0]
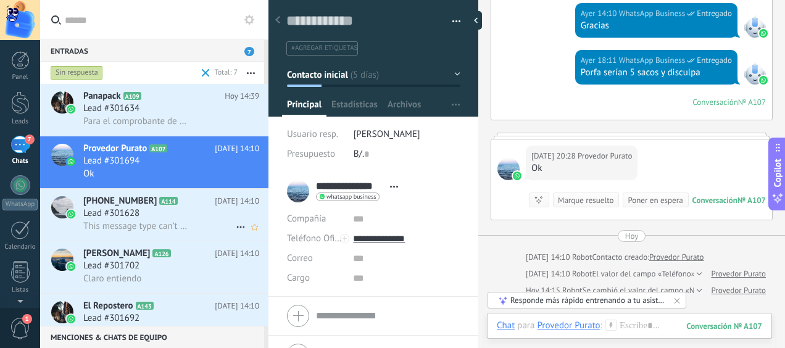
click at [113, 211] on span "Lead #301628" at bounding box center [111, 213] width 56 height 12
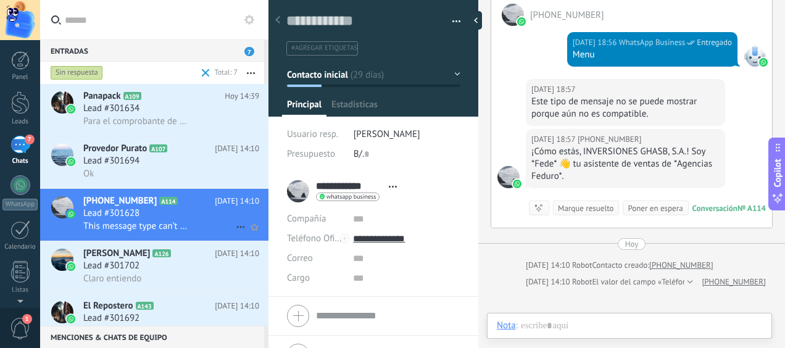
scroll to position [19, 0]
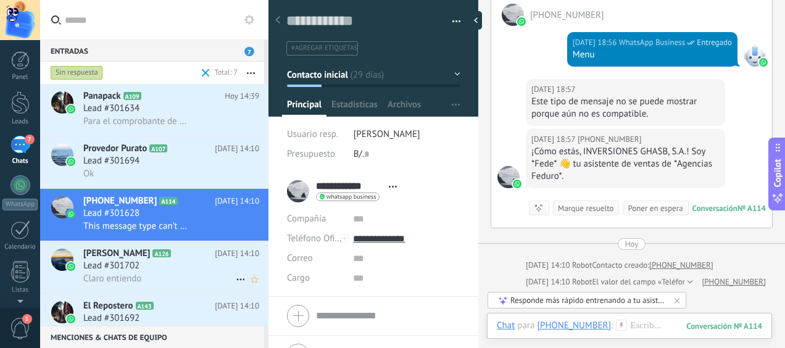
click at [153, 267] on div "Lead #301702" at bounding box center [171, 266] width 176 height 12
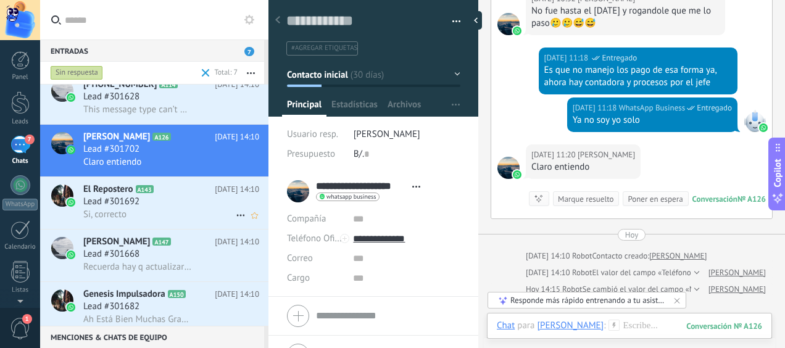
scroll to position [130, 0]
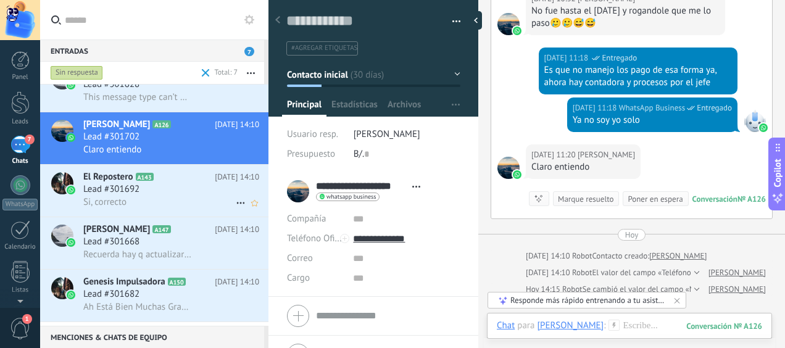
click at [123, 187] on span "Lead #301692" at bounding box center [111, 189] width 56 height 12
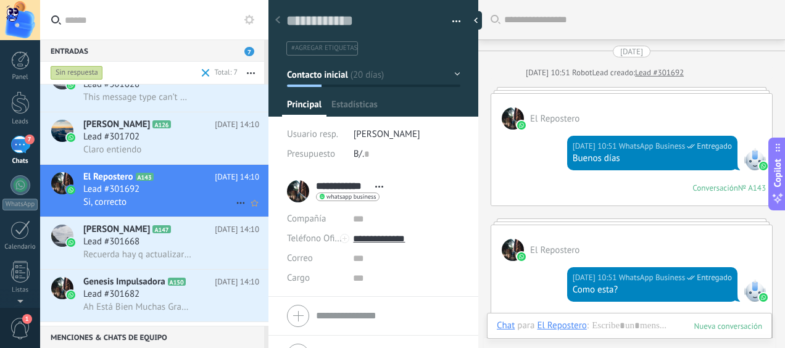
scroll to position [699, 0]
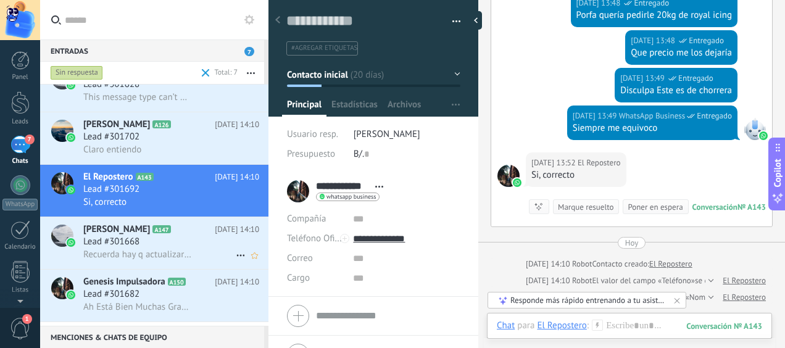
click at [124, 232] on span "[PERSON_NAME]" at bounding box center [116, 230] width 67 height 12
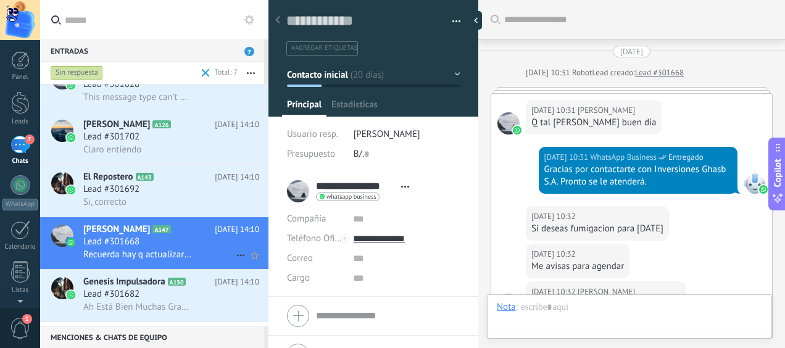
scroll to position [143, 0]
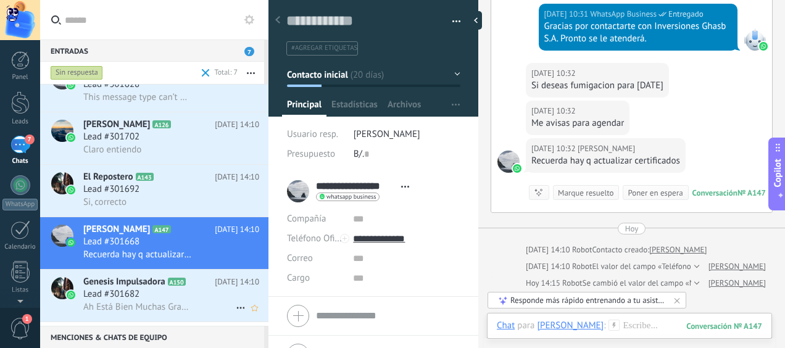
click at [140, 301] on span "Lead #301682" at bounding box center [111, 294] width 56 height 12
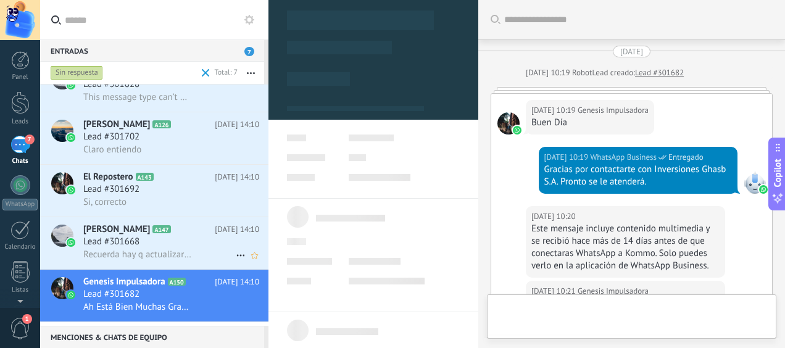
type textarea "**********"
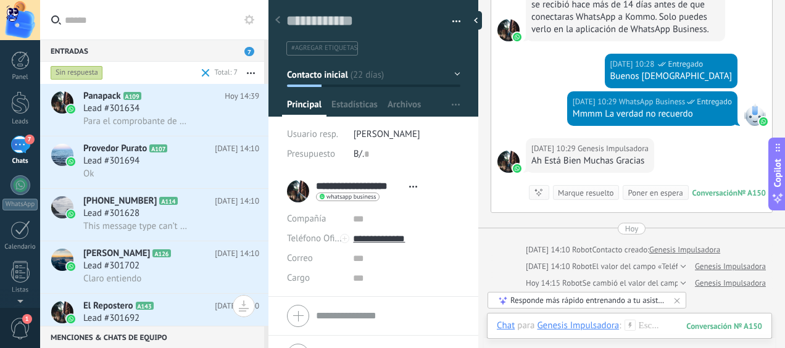
click at [203, 72] on span at bounding box center [206, 73] width 8 height 8
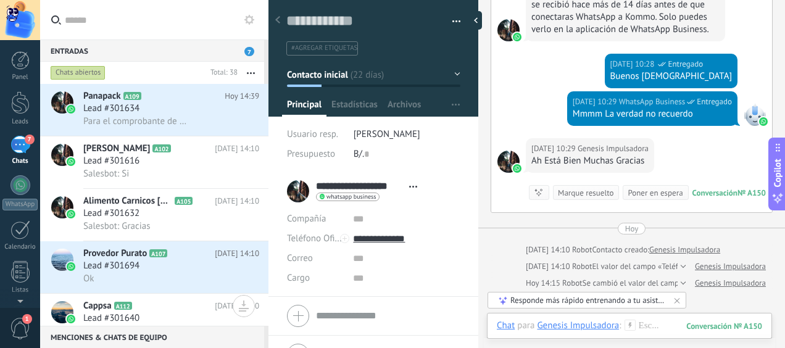
click at [21, 31] on div at bounding box center [20, 20] width 40 height 40
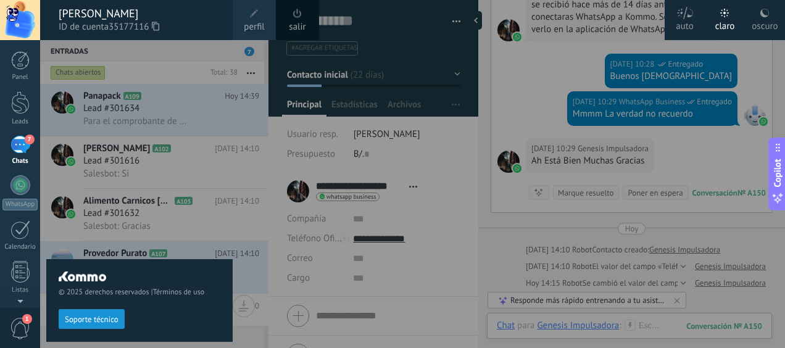
click at [765, 23] on div "oscuro" at bounding box center [765, 24] width 26 height 32
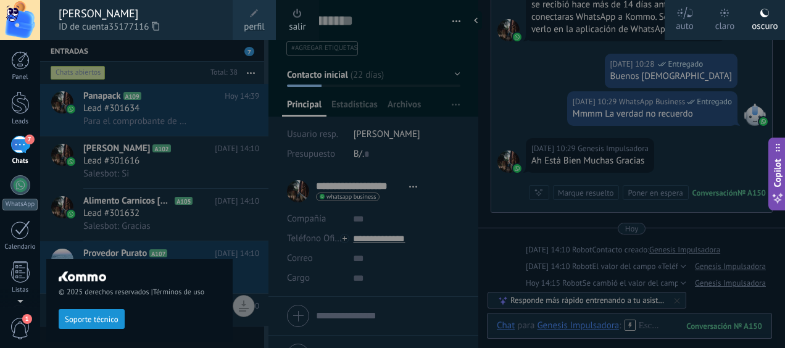
click at [732, 20] on div "claro" at bounding box center [726, 24] width 20 height 32
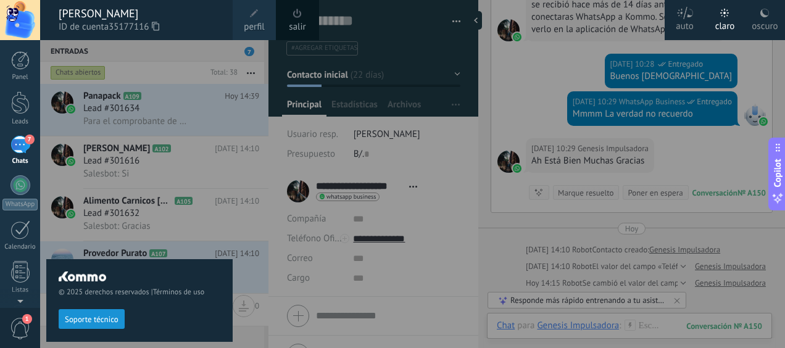
drag, startPoint x: 33, startPoint y: 86, endPoint x: 16, endPoint y: 101, distance: 22.8
click at [33, 86] on div "Panel Leads 7 Chats WhatsApp Clientes" at bounding box center [20, 262] width 40 height 422
click at [9, 109] on link "Leads" at bounding box center [20, 108] width 40 height 35
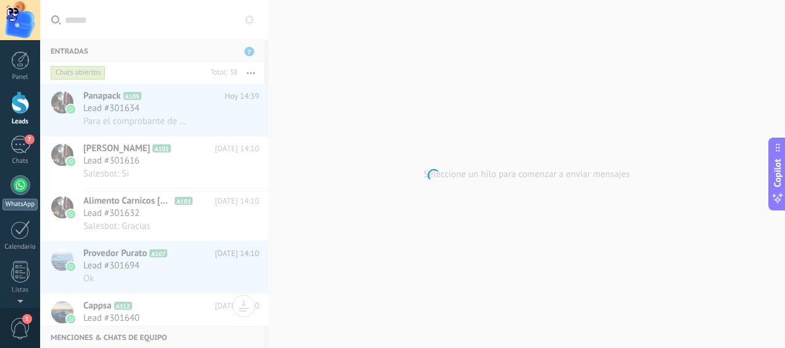
click at [5, 157] on div "Chats" at bounding box center [20, 161] width 36 height 8
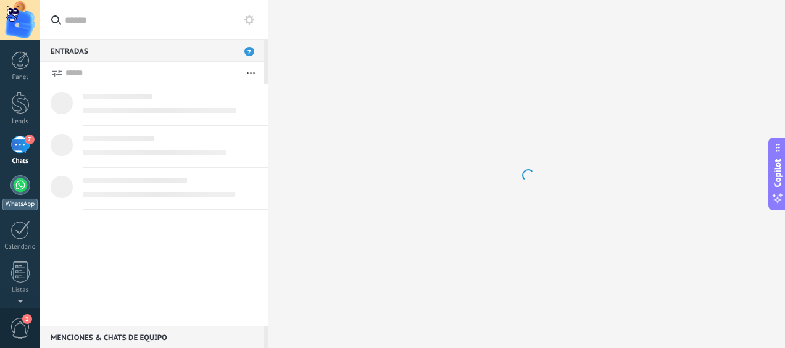
click at [20, 186] on div at bounding box center [20, 185] width 20 height 20
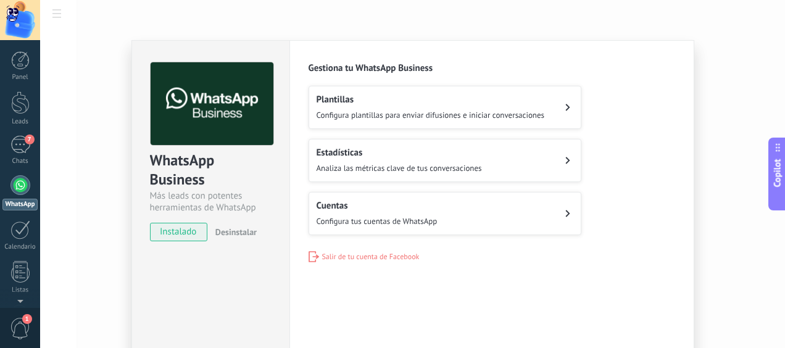
click at [370, 120] on button "Plantillas Configura plantillas para enviar difusiones e iniciar conversaciones" at bounding box center [445, 107] width 273 height 43
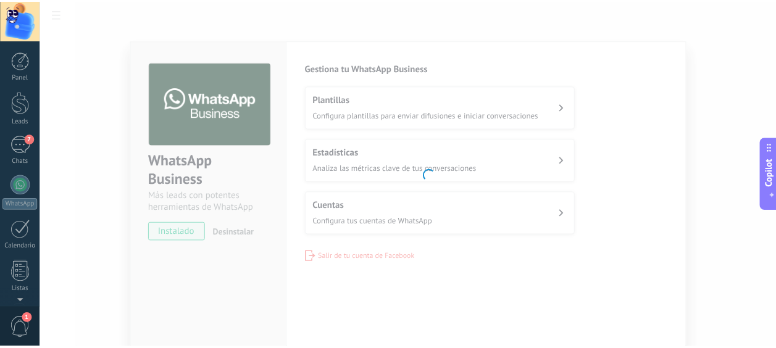
scroll to position [164, 0]
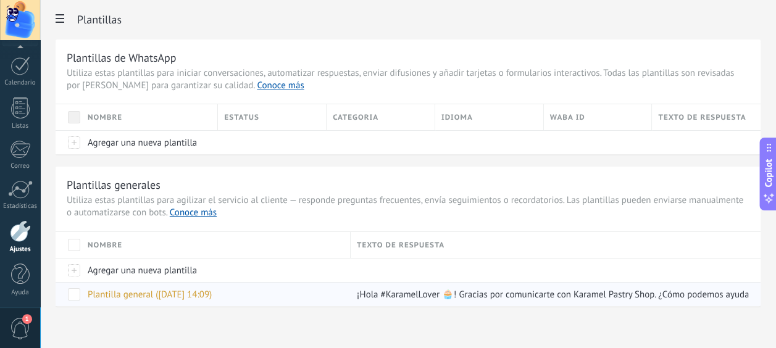
click at [79, 299] on div at bounding box center [74, 294] width 12 height 12
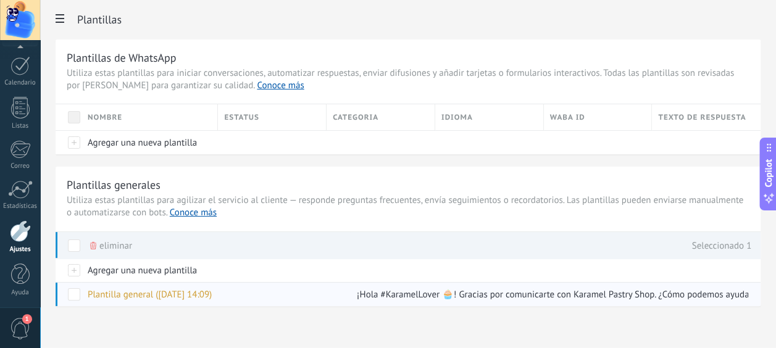
click at [72, 295] on span at bounding box center [74, 294] width 12 height 12
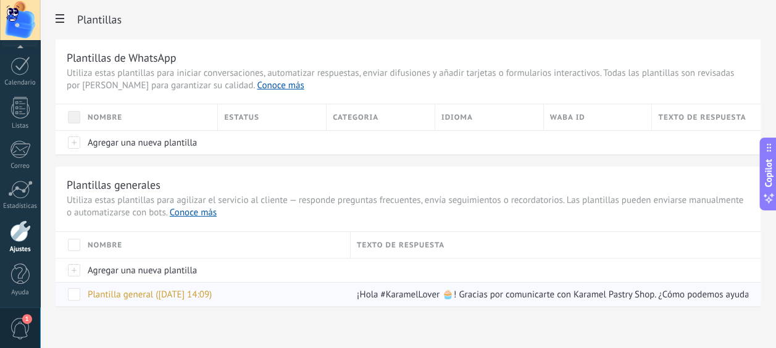
click at [72, 295] on span at bounding box center [74, 294] width 12 height 12
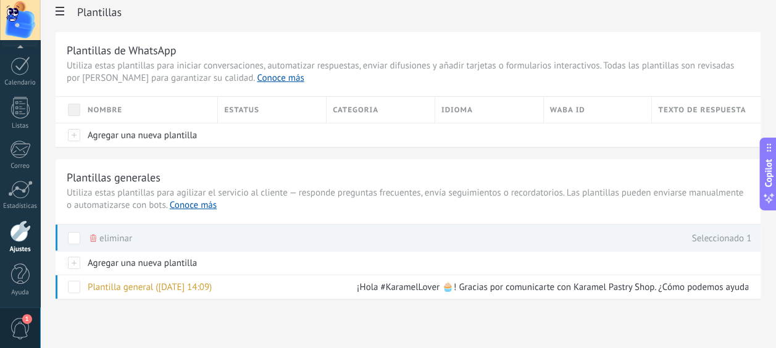
scroll to position [9, 0]
click at [110, 231] on span "eliminar" at bounding box center [115, 237] width 33 height 24
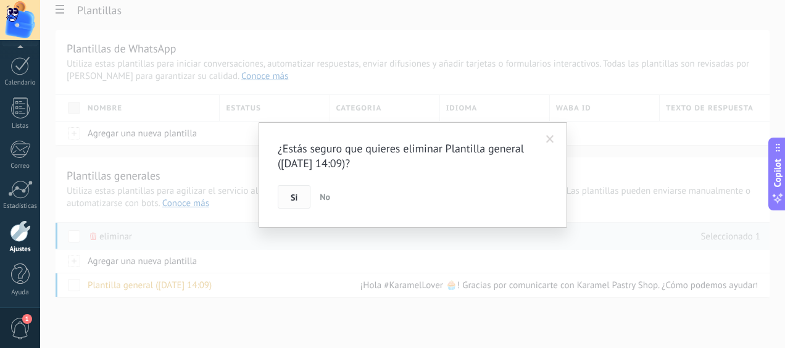
click at [288, 191] on button "Si" at bounding box center [294, 196] width 33 height 23
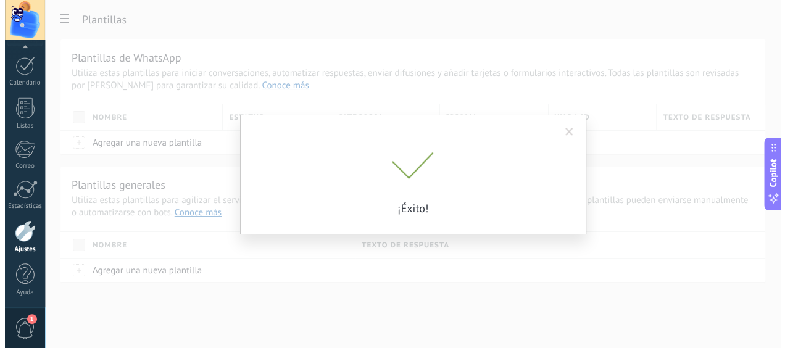
scroll to position [0, 0]
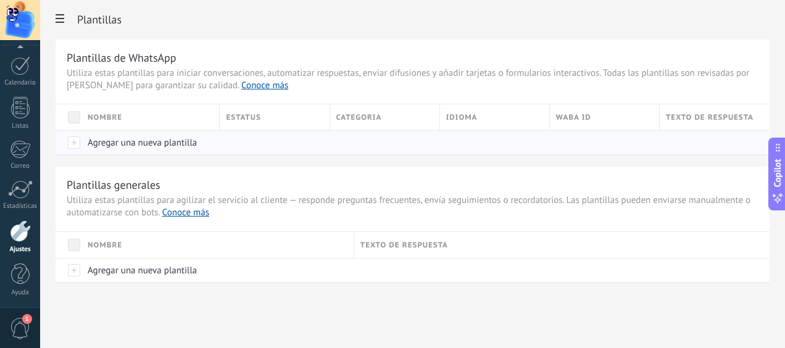
click at [104, 143] on span "Agregar una nueva plantilla" at bounding box center [142, 143] width 109 height 12
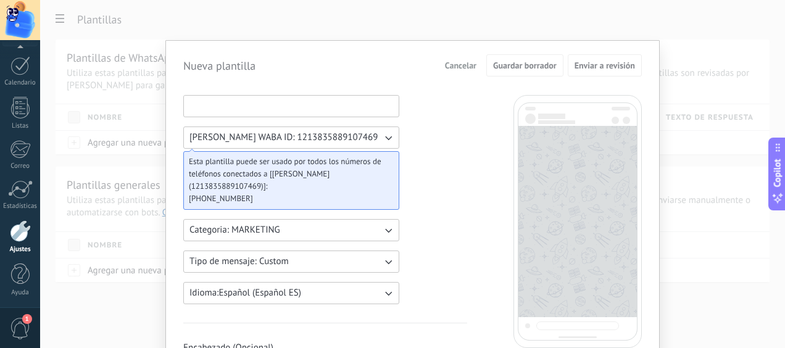
click at [257, 107] on input at bounding box center [291, 106] width 215 height 20
click at [235, 107] on input at bounding box center [291, 106] width 215 height 20
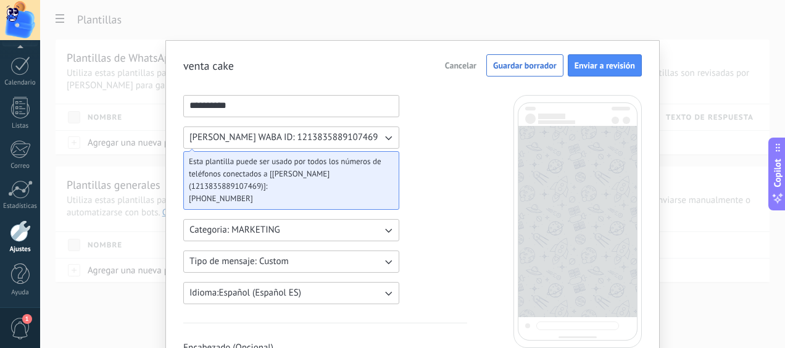
type input "**********"
click at [231, 224] on span "Categoria: MARKETING" at bounding box center [235, 230] width 91 height 12
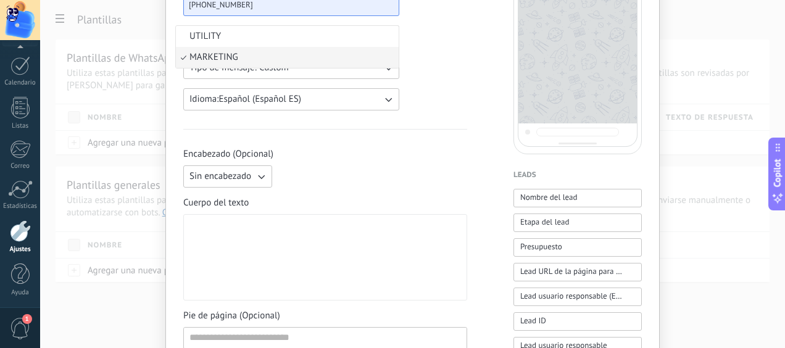
scroll to position [123, 0]
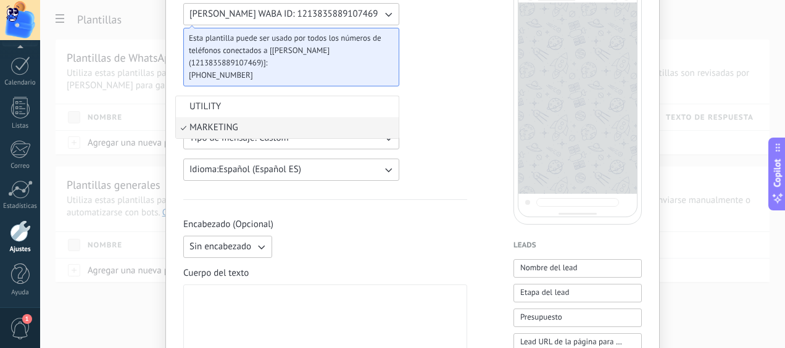
click at [212, 129] on span "MARKETING" at bounding box center [214, 128] width 49 height 12
click at [232, 109] on span "Categoria: MARKETING" at bounding box center [235, 107] width 91 height 12
click at [205, 105] on span "UTILITY" at bounding box center [205, 107] width 31 height 12
click at [228, 136] on span "Tipo de mensaje: Custom" at bounding box center [239, 138] width 99 height 12
click at [214, 154] on li "Flows" at bounding box center [287, 159] width 223 height 21
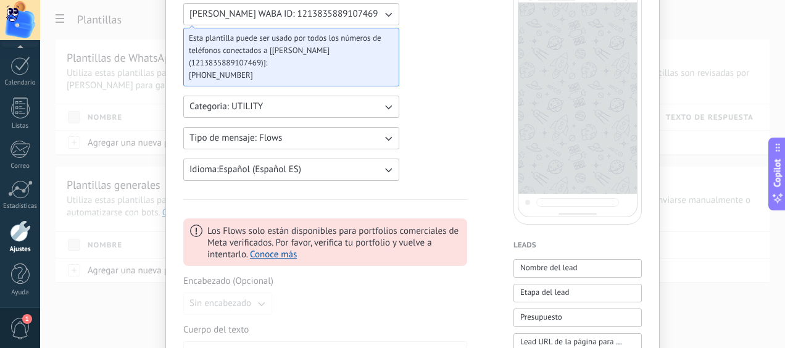
click at [220, 137] on span "Tipo de mensaje: Flows" at bounding box center [236, 138] width 93 height 12
click at [214, 133] on span "Custom" at bounding box center [205, 138] width 30 height 12
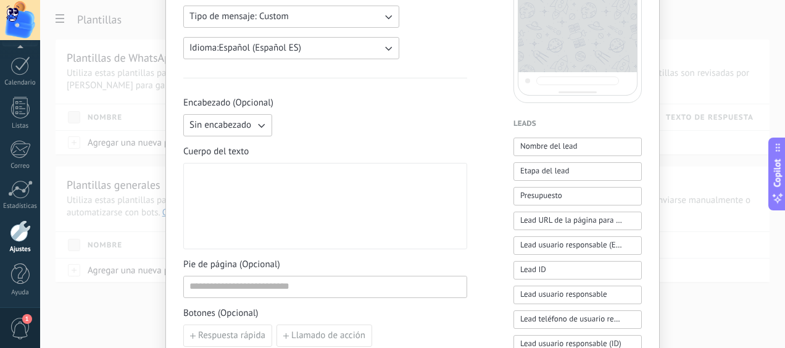
scroll to position [247, 0]
click at [213, 136] on div "Encabezado (Opcional) Sin encabezado Cuerpo del texto Pie de página (Opcional) …" at bounding box center [325, 220] width 284 height 250
click at [211, 127] on span "Sin encabezado" at bounding box center [221, 123] width 62 height 12
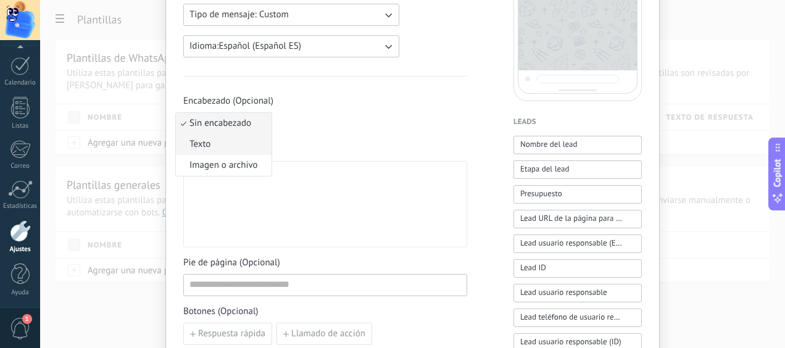
click at [209, 148] on li "Texto" at bounding box center [224, 144] width 96 height 21
click at [294, 119] on input at bounding box center [372, 123] width 189 height 20
type input "*"
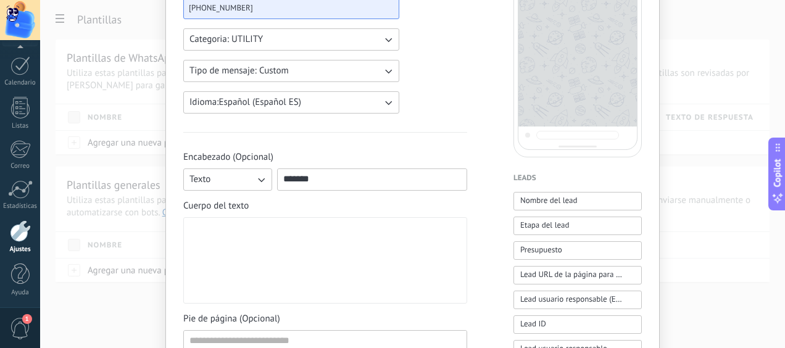
scroll to position [185, 0]
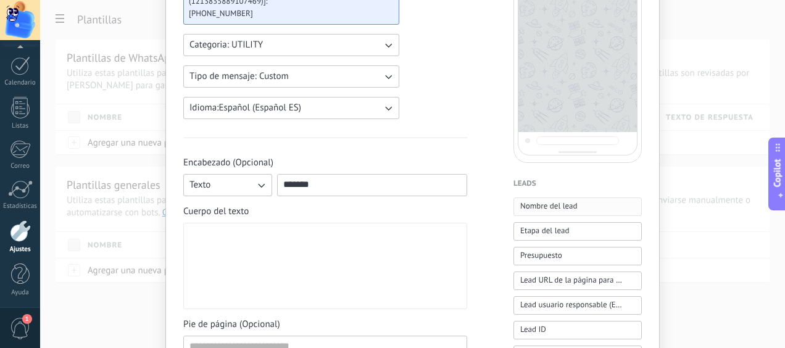
type input "*******"
click at [550, 207] on span "Nombre del lead" at bounding box center [549, 206] width 57 height 12
click at [531, 235] on span "Etapa del lead" at bounding box center [545, 231] width 49 height 12
drag, startPoint x: 378, startPoint y: 236, endPoint x: 174, endPoint y: 274, distance: 207.8
click at [174, 274] on div "**********" at bounding box center [412, 312] width 495 height 914
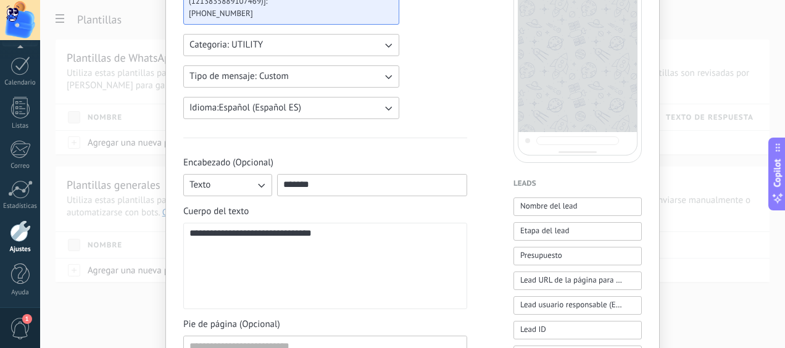
click at [322, 229] on div "**********" at bounding box center [326, 266] width 272 height 76
click at [262, 236] on div at bounding box center [326, 266] width 272 height 76
click at [239, 232] on div at bounding box center [326, 266] width 272 height 76
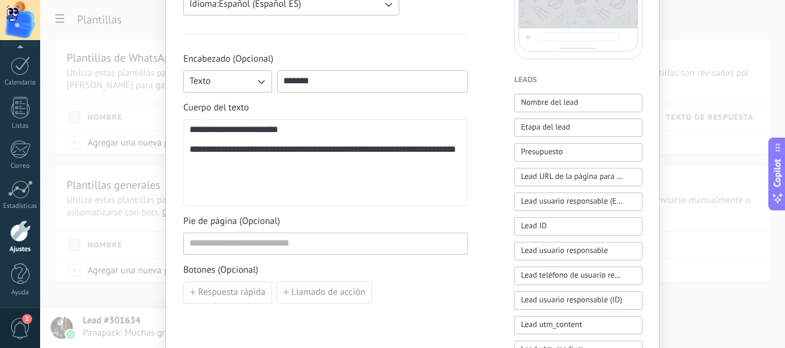
scroll to position [309, 0]
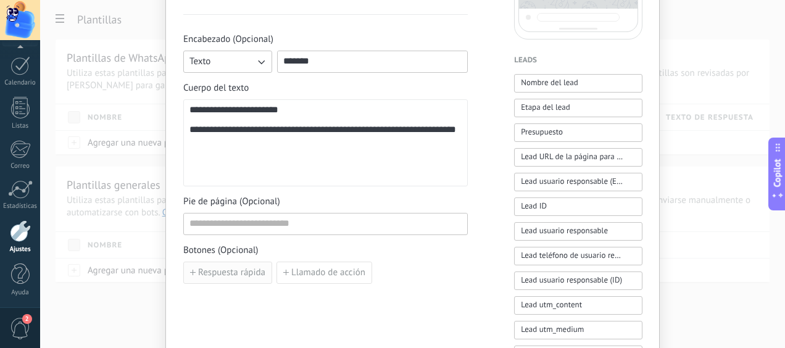
click at [252, 272] on span "Respuesta rápida" at bounding box center [231, 273] width 67 height 9
click at [267, 267] on input at bounding box center [253, 272] width 138 height 20
click at [228, 220] on input at bounding box center [325, 224] width 283 height 20
type input "**********"
click at [246, 267] on input at bounding box center [253, 272] width 138 height 20
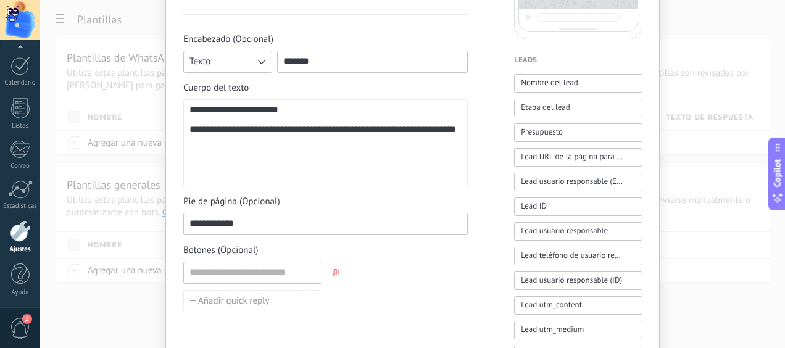
drag, startPoint x: 246, startPoint y: 220, endPoint x: 161, endPoint y: 232, distance: 86.7
click at [161, 232] on div "**********" at bounding box center [412, 174] width 745 height 348
type input "***"
click at [205, 266] on input at bounding box center [253, 272] width 138 height 20
type input "**********"
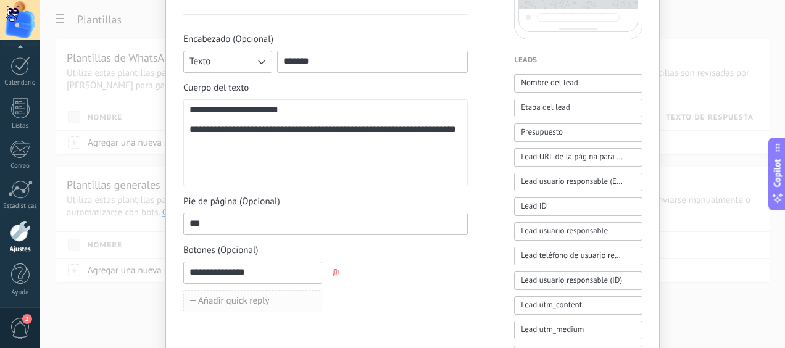
click at [214, 297] on span "Añadir quick reply" at bounding box center [234, 301] width 72 height 9
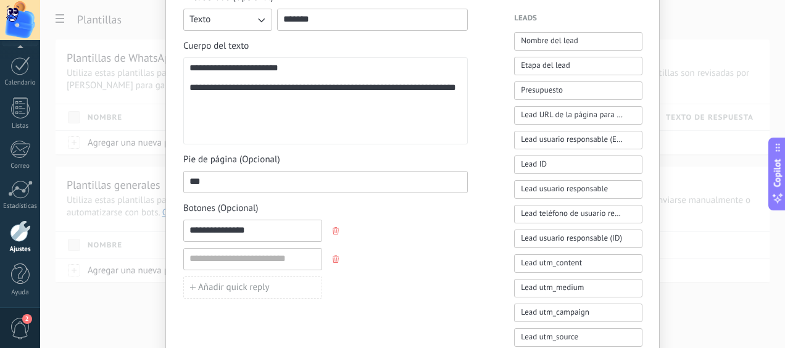
scroll to position [370, 0]
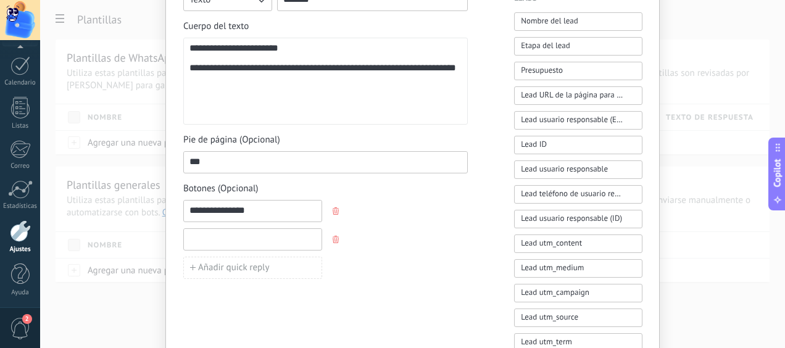
click at [220, 245] on input at bounding box center [253, 239] width 138 height 20
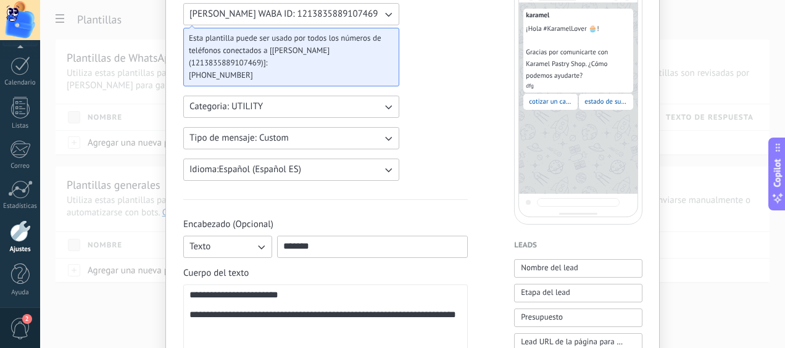
scroll to position [247, 0]
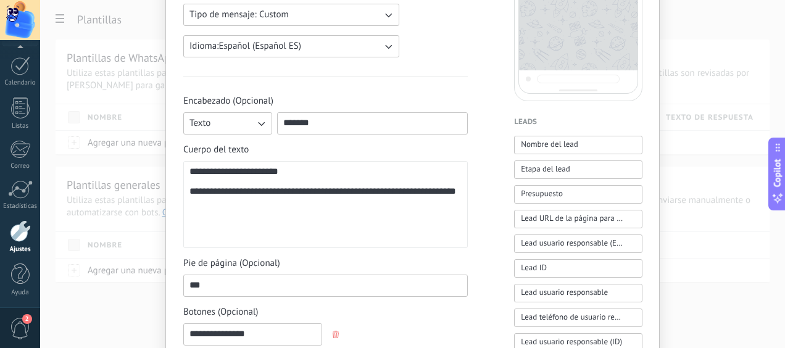
type input "**********"
drag, startPoint x: 230, startPoint y: 272, endPoint x: 207, endPoint y: 278, distance: 23.7
click at [207, 278] on div "Pie de página (Opcional) ***" at bounding box center [325, 277] width 285 height 40
drag, startPoint x: 222, startPoint y: 285, endPoint x: 123, endPoint y: 288, distance: 98.8
click at [128, 287] on div "**********" at bounding box center [412, 174] width 745 height 348
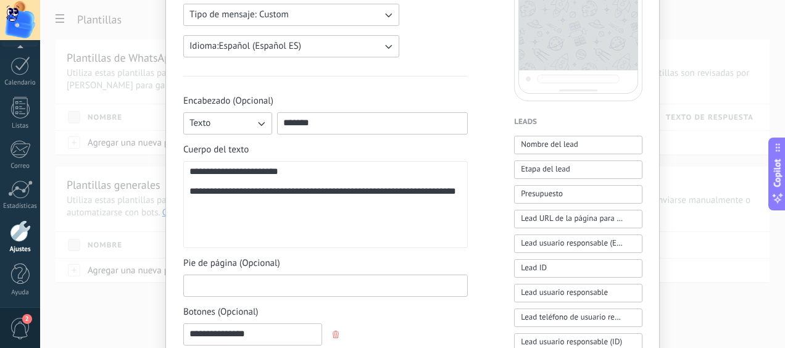
scroll to position [0, 0]
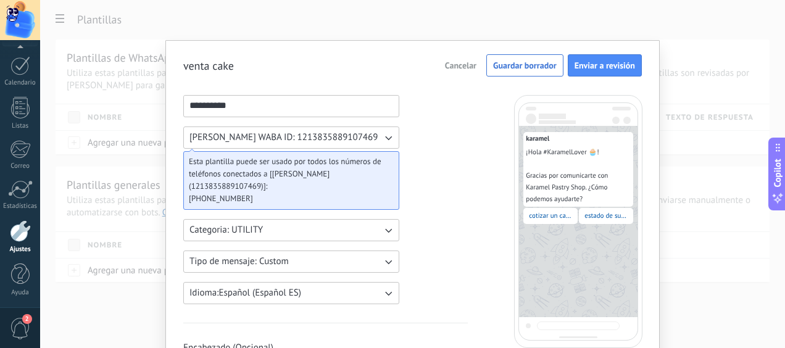
click at [365, 263] on button "Tipo de mensaje: Custom" at bounding box center [291, 262] width 216 height 22
click at [454, 64] on span "Cancelar" at bounding box center [460, 65] width 31 height 9
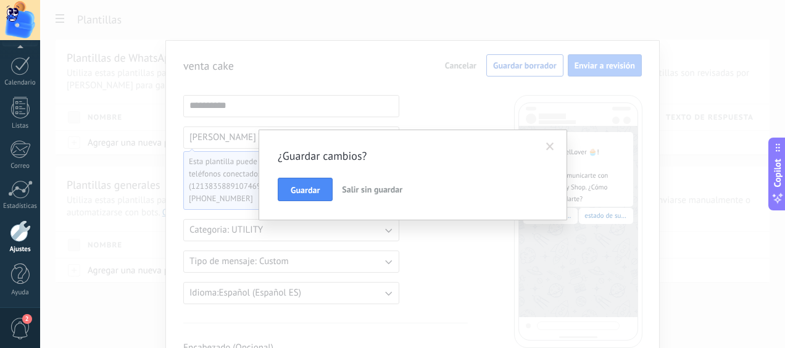
click at [353, 191] on span "Salir sin guardar" at bounding box center [372, 189] width 61 height 11
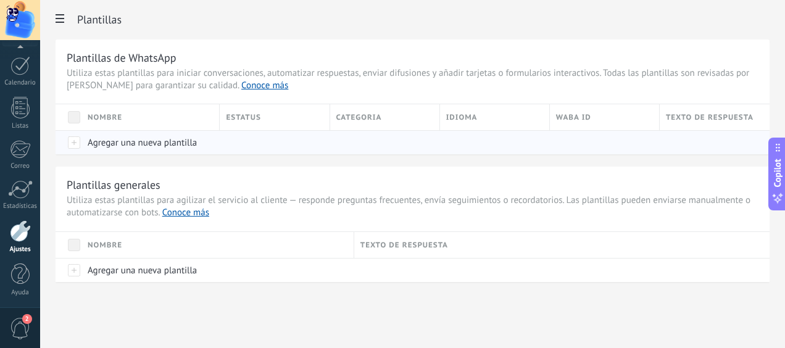
click at [106, 144] on span "Agregar una nueva plantilla" at bounding box center [142, 143] width 109 height 12
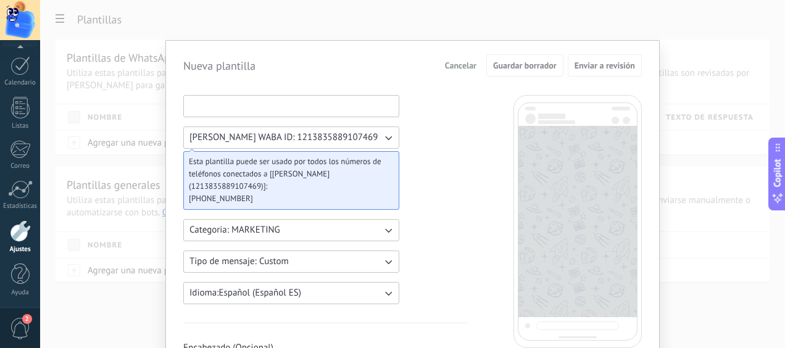
click at [225, 112] on input at bounding box center [291, 106] width 215 height 20
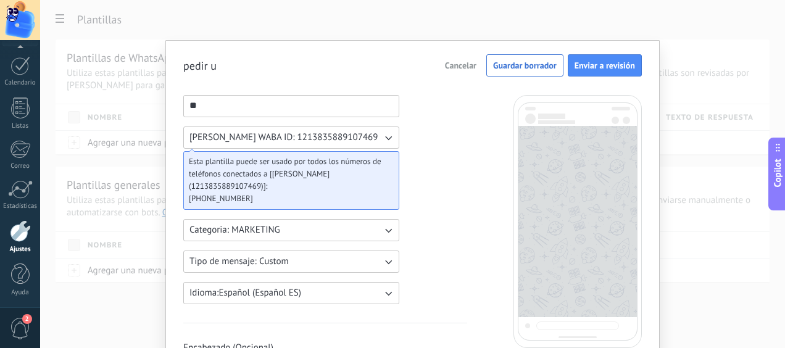
type input "*"
type input "**********"
click at [268, 135] on span "[PERSON_NAME] WABA ID: 1213835889107469" at bounding box center [284, 138] width 188 height 12
click at [272, 230] on span "Categoria: MARKETING" at bounding box center [235, 230] width 91 height 12
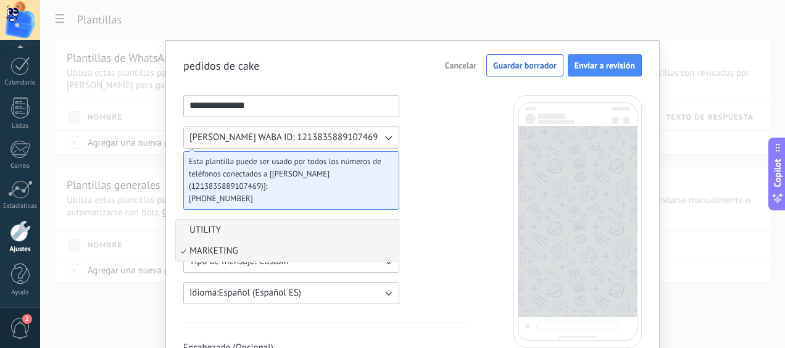
click at [207, 228] on span "UTILITY" at bounding box center [205, 230] width 31 height 12
click at [236, 262] on span "Tipo de mensaje: Custom" at bounding box center [239, 262] width 99 height 12
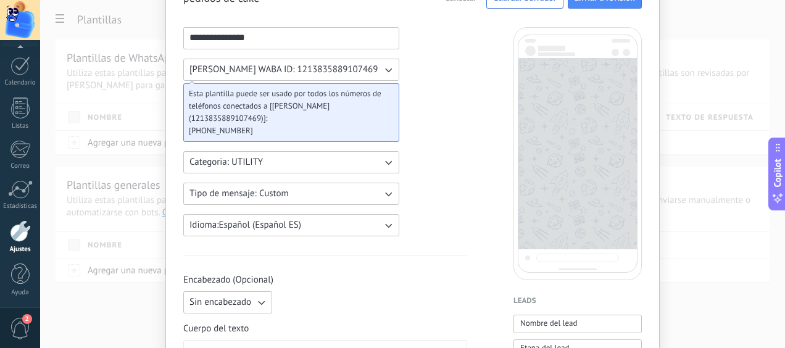
scroll to position [123, 0]
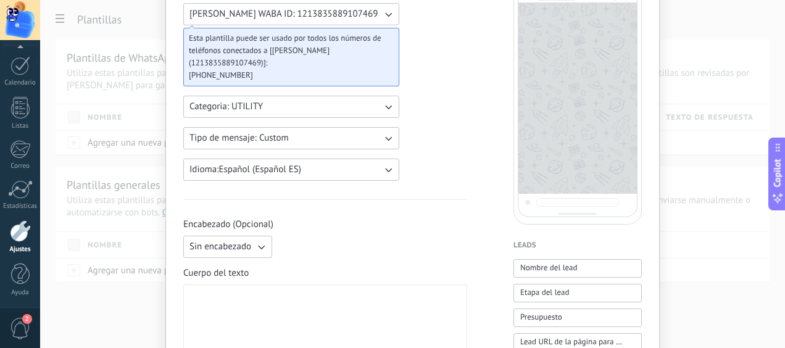
click at [224, 248] on span "Sin encabezado" at bounding box center [221, 247] width 62 height 12
click at [207, 292] on span "Imagen o archivo" at bounding box center [224, 289] width 69 height 12
click at [293, 252] on label "Imagen o archivo" at bounding box center [337, 247] width 120 height 22
click at [277, 236] on input "Imagen o archivo" at bounding box center [277, 236] width 0 height 0
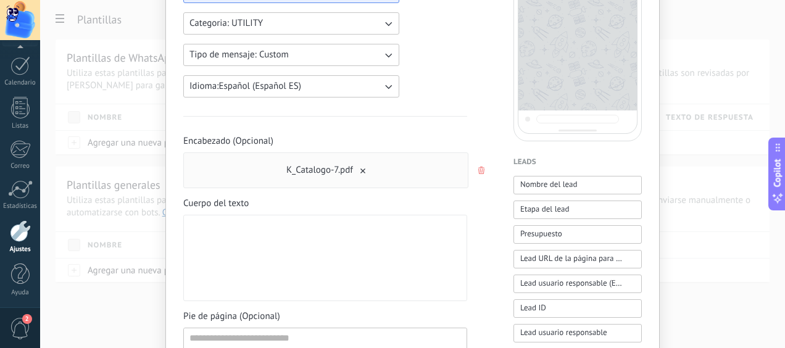
scroll to position [247, 0]
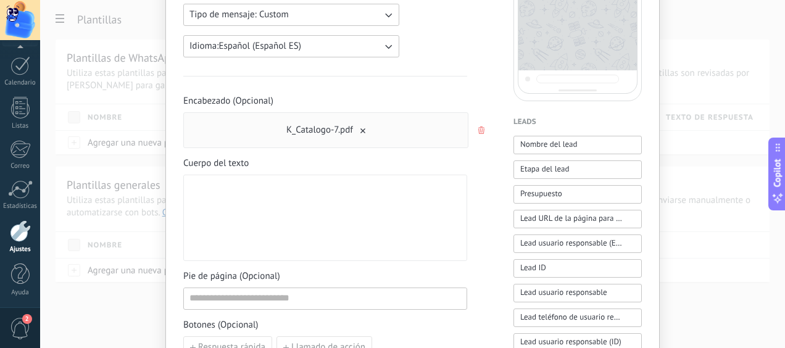
click at [241, 225] on div at bounding box center [326, 218] width 272 height 76
paste div
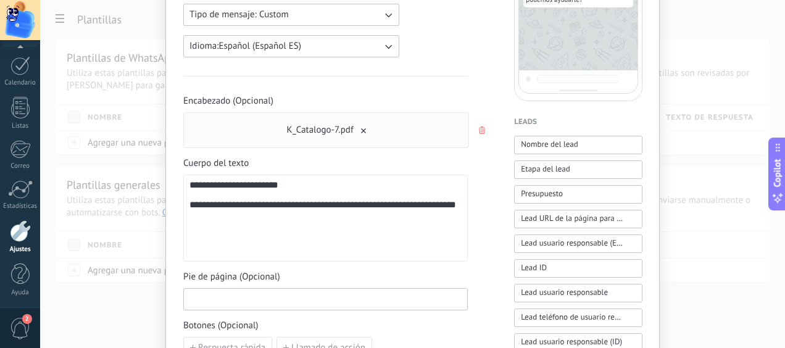
click at [269, 291] on input at bounding box center [325, 299] width 283 height 20
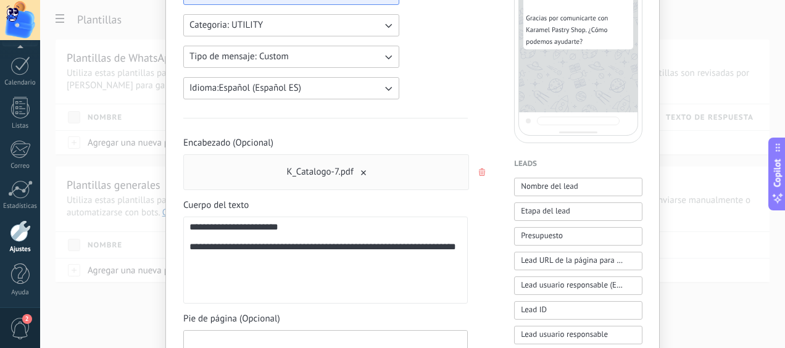
scroll to position [432, 0]
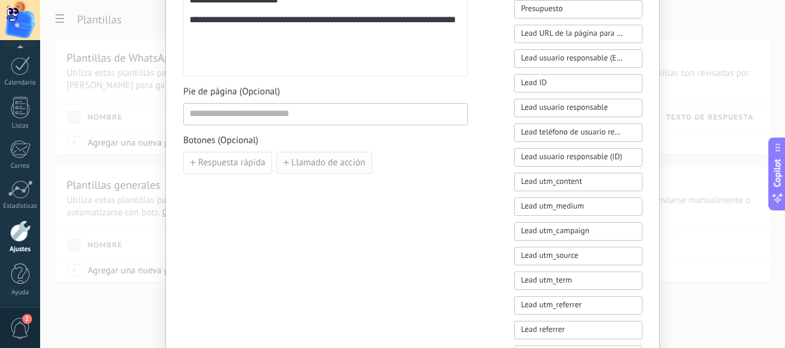
click at [293, 165] on span "Llamado de acción" at bounding box center [328, 163] width 74 height 9
click at [484, 162] on span "button" at bounding box center [483, 162] width 9 height 7
click at [236, 169] on button "Respuesta rápida" at bounding box center [227, 163] width 89 height 22
click at [238, 166] on input at bounding box center [253, 163] width 138 height 20
type input "**********"
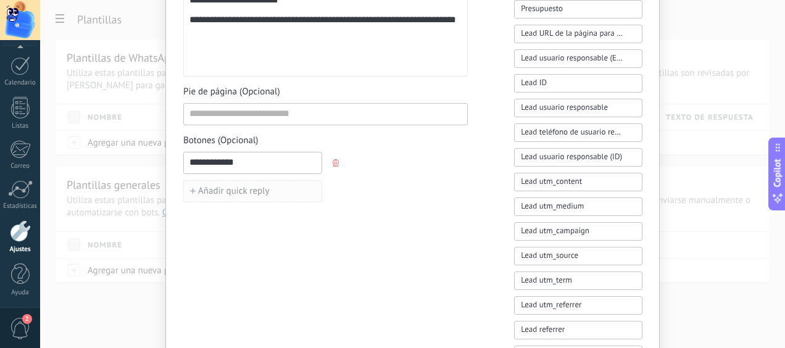
click at [232, 180] on button "Añadir quick reply" at bounding box center [252, 191] width 139 height 22
click at [222, 188] on input at bounding box center [253, 191] width 138 height 20
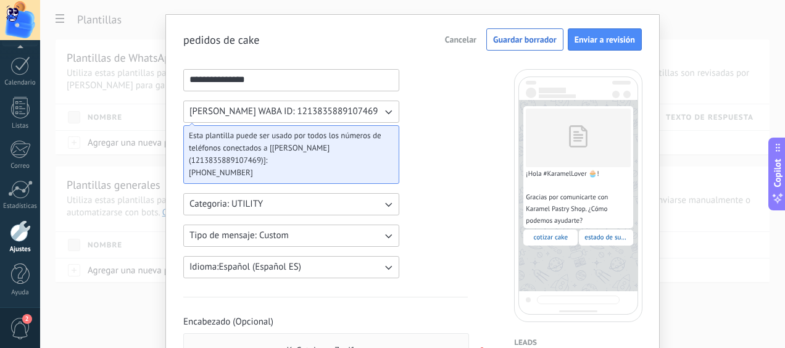
scroll to position [0, 0]
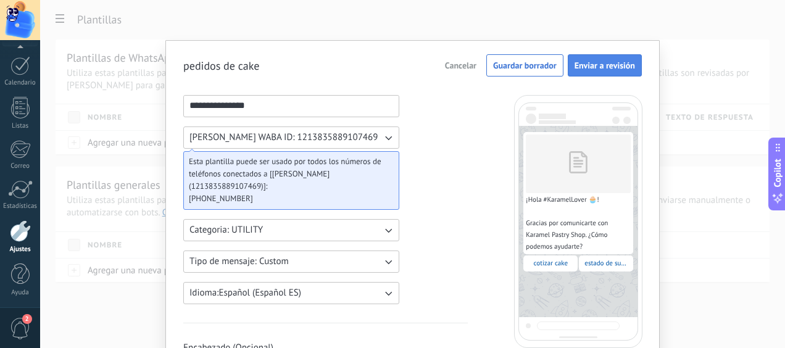
type input "**********"
click at [583, 72] on button "Enviar a revisión" at bounding box center [605, 65] width 74 height 22
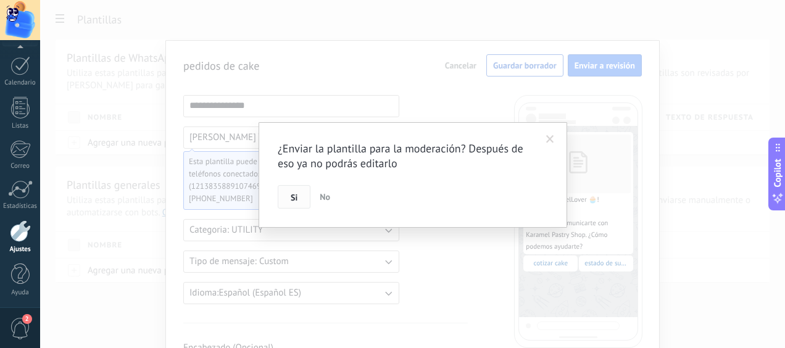
click at [303, 199] on button "Si" at bounding box center [294, 196] width 33 height 23
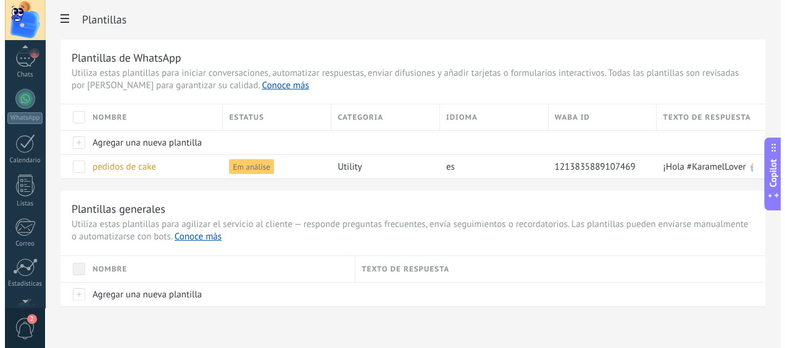
scroll to position [123, 0]
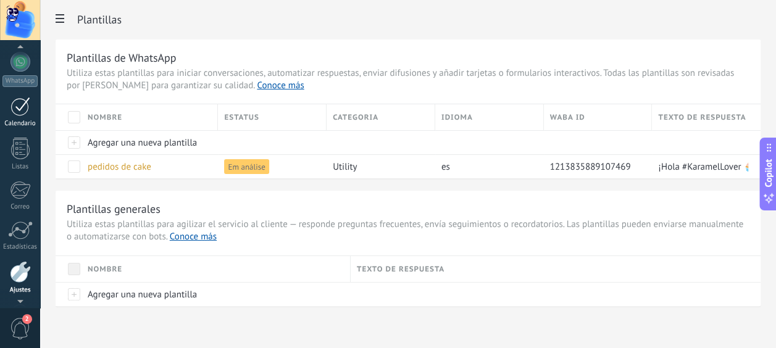
click at [12, 121] on div "Calendario" at bounding box center [20, 124] width 36 height 8
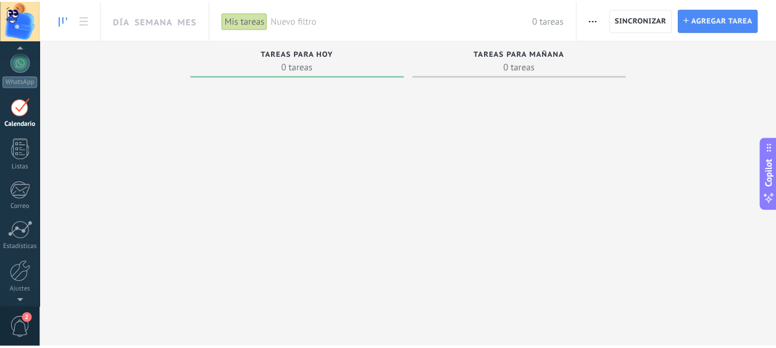
scroll to position [35, 0]
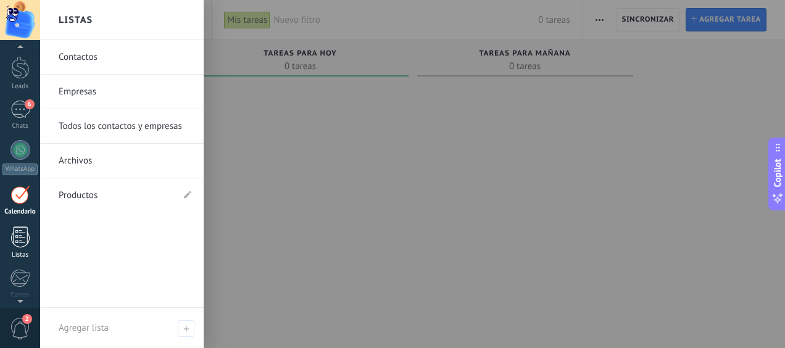
click at [21, 242] on div at bounding box center [20, 237] width 19 height 22
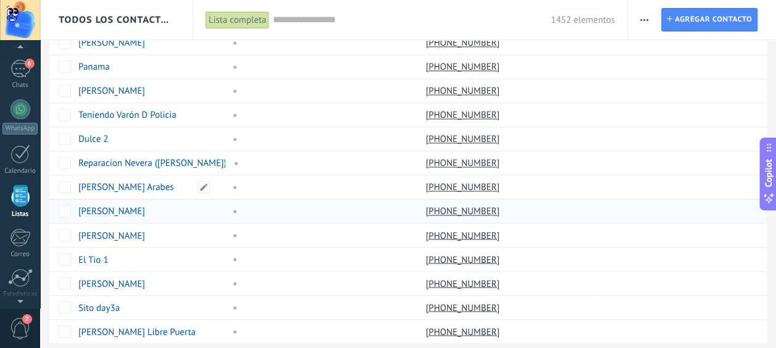
scroll to position [961, 0]
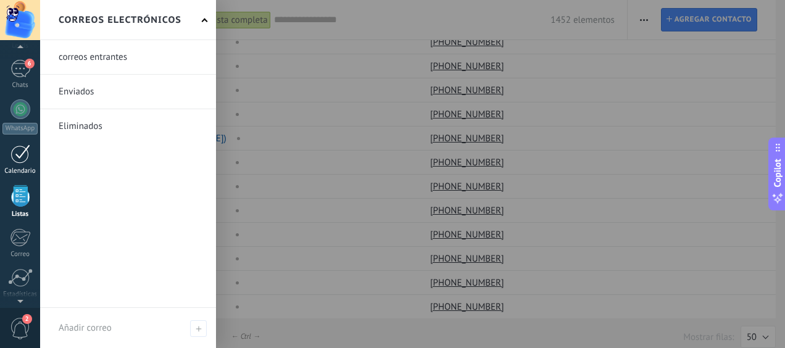
click at [15, 170] on div "Calendario" at bounding box center [20, 171] width 36 height 8
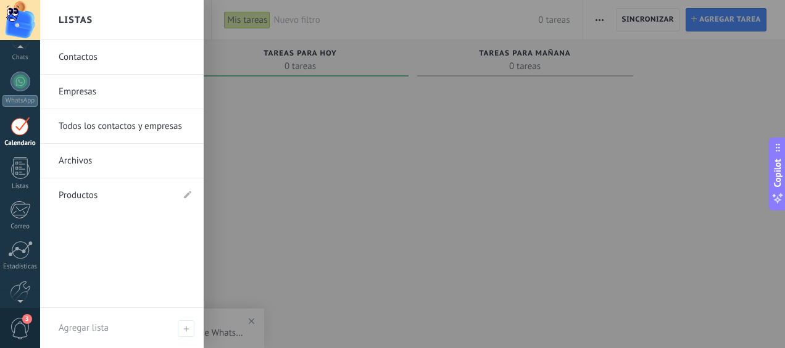
scroll to position [159, 0]
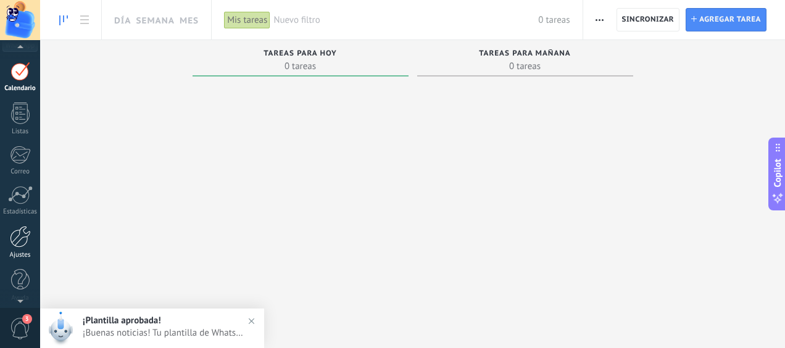
click at [22, 240] on div at bounding box center [20, 237] width 21 height 22
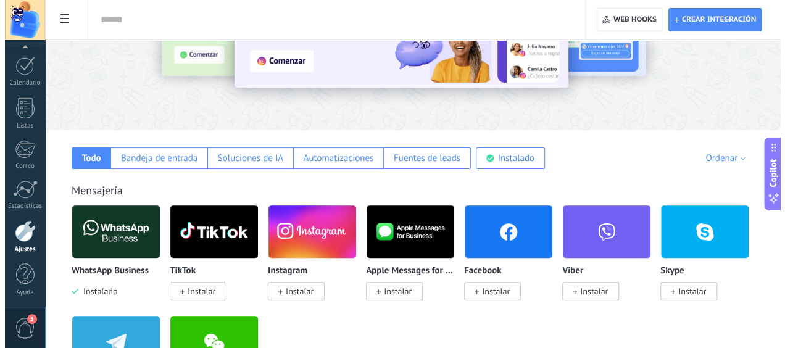
scroll to position [247, 0]
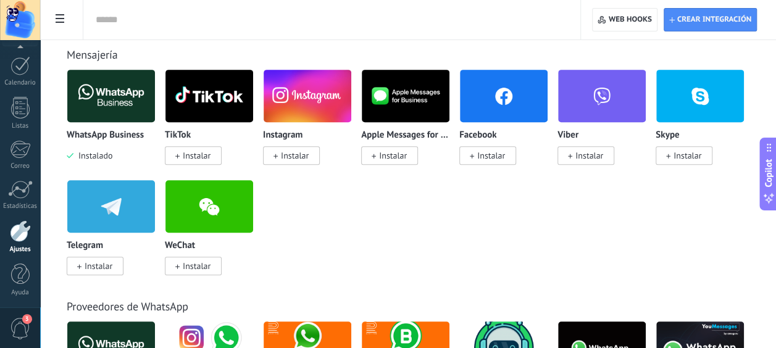
click at [300, 97] on img at bounding box center [308, 96] width 88 height 60
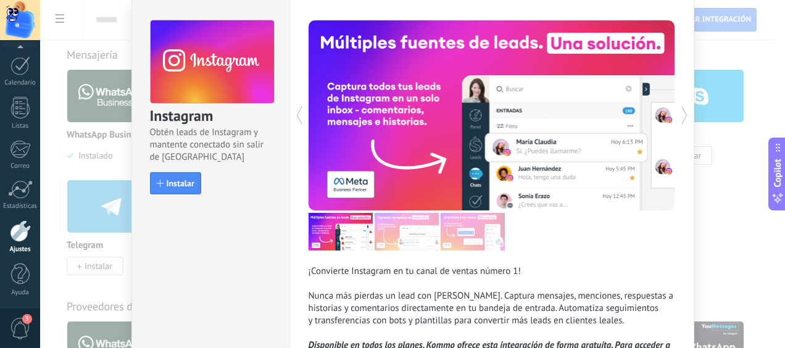
scroll to position [0, 0]
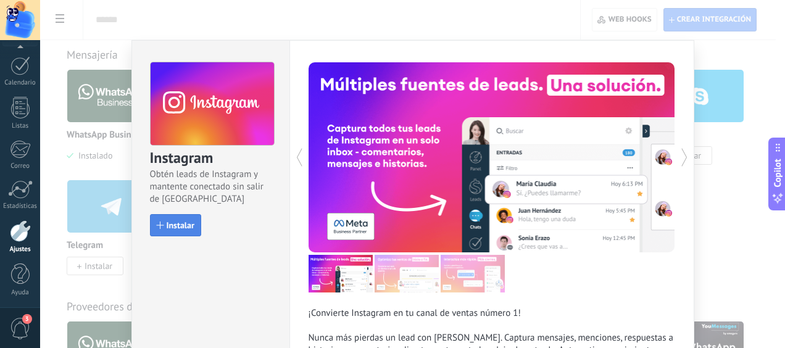
click at [178, 220] on button "Instalar" at bounding box center [175, 225] width 51 height 22
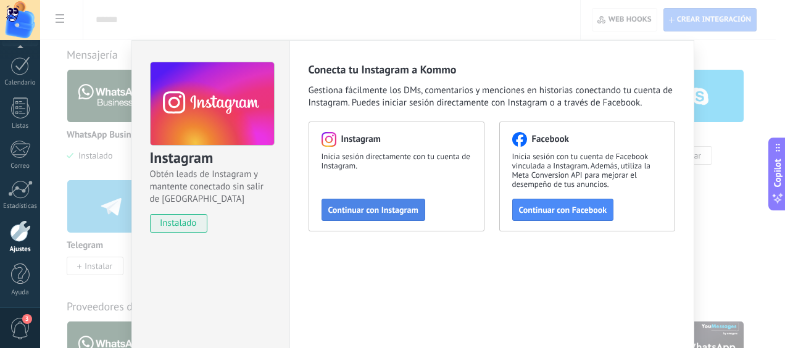
click at [401, 208] on span "Continuar con Instagram" at bounding box center [373, 210] width 90 height 9
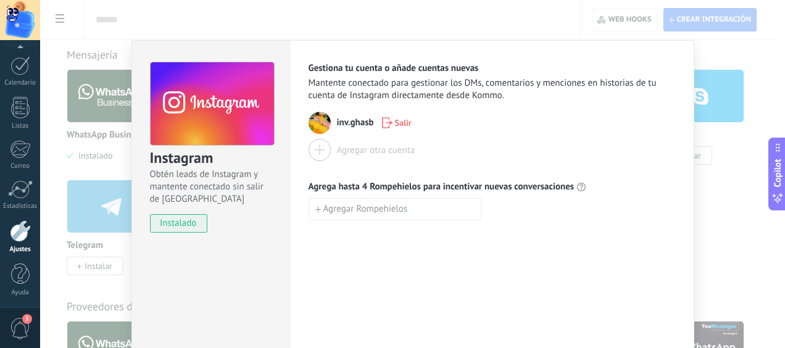
click at [332, 153] on button "Agregar otra cuenta" at bounding box center [362, 150] width 107 height 22
click at [317, 117] on img at bounding box center [320, 123] width 22 height 22
click at [356, 123] on span "inv.ghasb" at bounding box center [355, 123] width 37 height 12
click at [324, 119] on img at bounding box center [320, 123] width 22 height 22
click at [319, 129] on img at bounding box center [320, 123] width 22 height 22
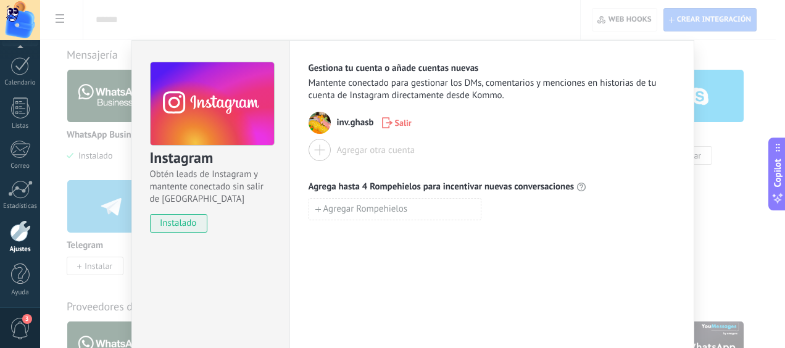
click at [333, 122] on div "inv.ghasb Salir" at bounding box center [492, 123] width 367 height 22
click at [315, 114] on img at bounding box center [320, 123] width 22 height 22
click at [168, 160] on h3 "Instagram" at bounding box center [211, 158] width 123 height 20
click at [196, 236] on div "Instagram Obtén leads de Instagram y mantente conectado sin salir de Kommo inst…" at bounding box center [210, 142] width 157 height 202
click at [190, 221] on span "instalado" at bounding box center [179, 223] width 56 height 19
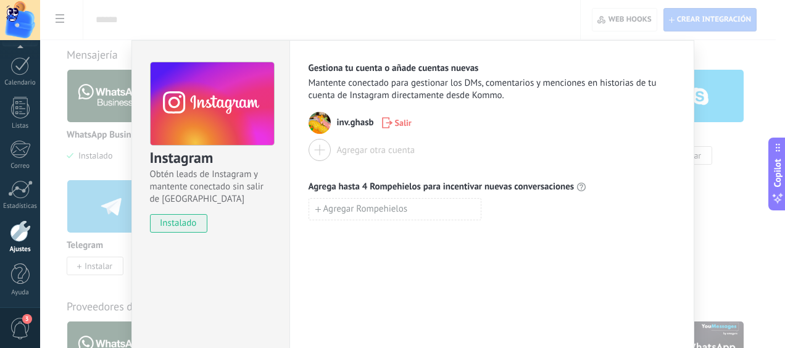
click at [328, 117] on div "inv.ghasb Salir" at bounding box center [492, 123] width 367 height 22
click at [353, 123] on span "inv.ghasb" at bounding box center [355, 123] width 37 height 12
click at [330, 121] on div "inv.ghasb Salir" at bounding box center [492, 123] width 367 height 22
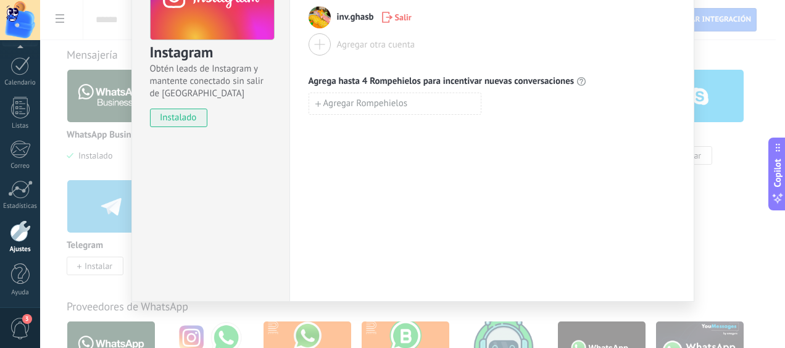
drag, startPoint x: 191, startPoint y: 103, endPoint x: 198, endPoint y: 105, distance: 6.4
click at [193, 104] on div "Instagram Obtén leads de Instagram y mantente conectado sin salir de Kommo inst…" at bounding box center [210, 36] width 157 height 202
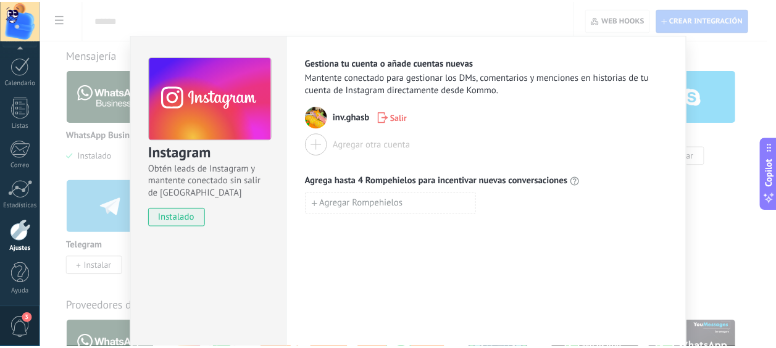
scroll to position [0, 0]
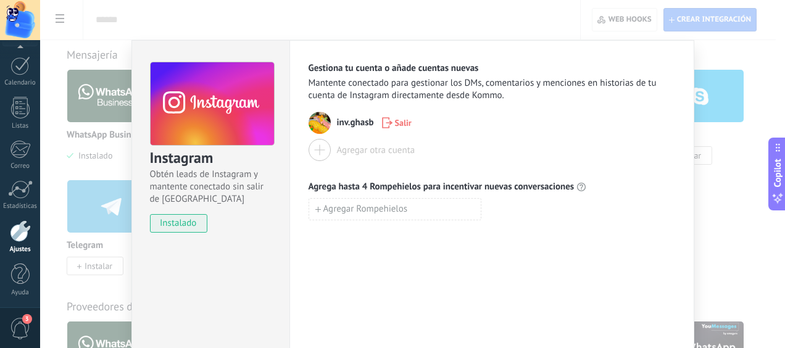
click at [704, 60] on div "Instagram Obtén leads de Instagram y mantente conectado sin salir de Kommo inst…" at bounding box center [412, 174] width 745 height 348
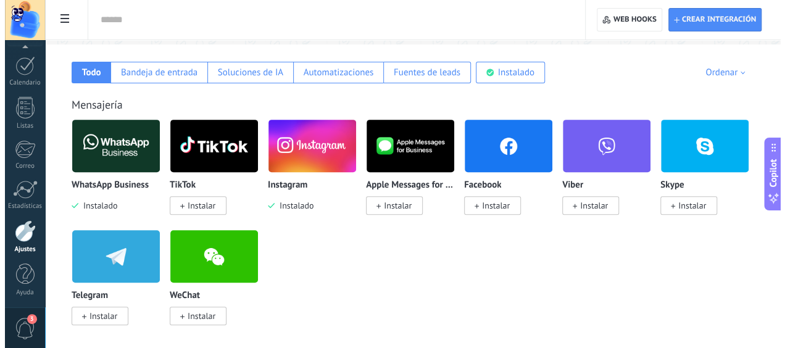
scroll to position [123, 0]
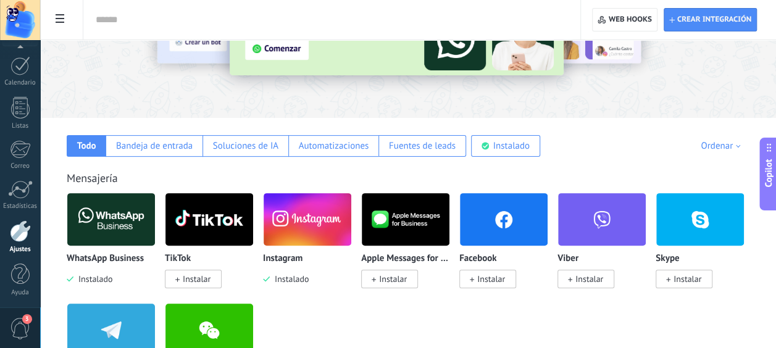
click at [296, 227] on img at bounding box center [308, 220] width 88 height 60
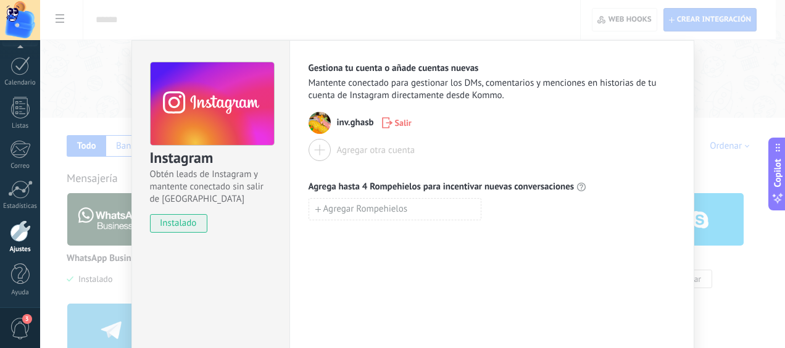
click at [321, 123] on img at bounding box center [320, 123] width 22 height 22
click at [333, 117] on div "inv.ghasb Salir" at bounding box center [492, 123] width 367 height 22
click at [387, 123] on use "button" at bounding box center [387, 122] width 10 height 11
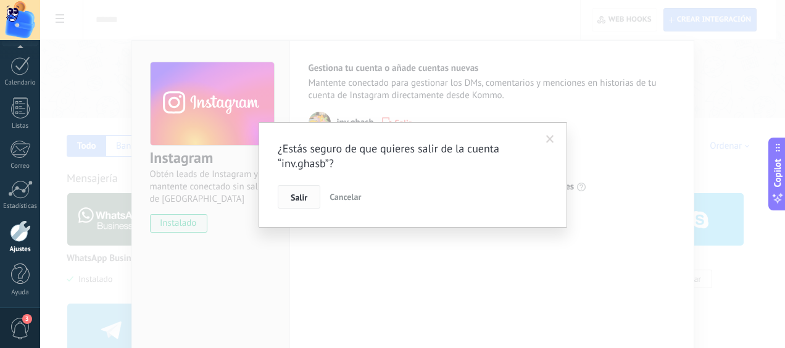
click at [295, 198] on span "Salir" at bounding box center [299, 197] width 17 height 9
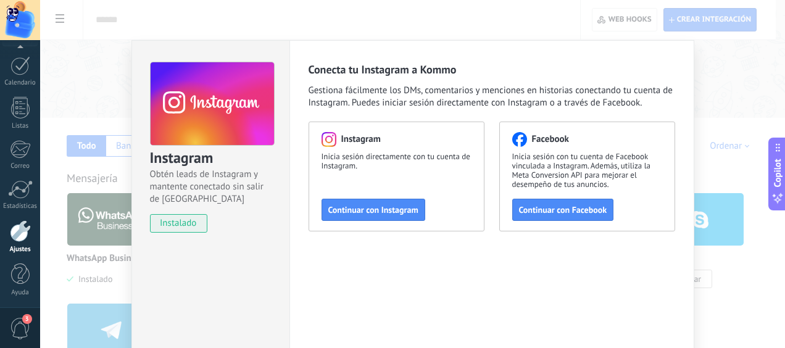
click at [374, 194] on div "Instagram Inicia sesión directamente con tu cuenta de Instagram. Continuar con …" at bounding box center [397, 177] width 176 height 110
click at [375, 210] on span "Continuar con Instagram" at bounding box center [373, 210] width 90 height 9
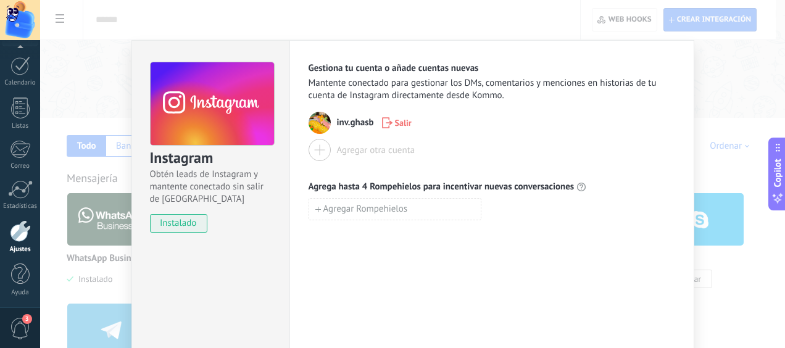
click at [324, 126] on img at bounding box center [320, 123] width 22 height 22
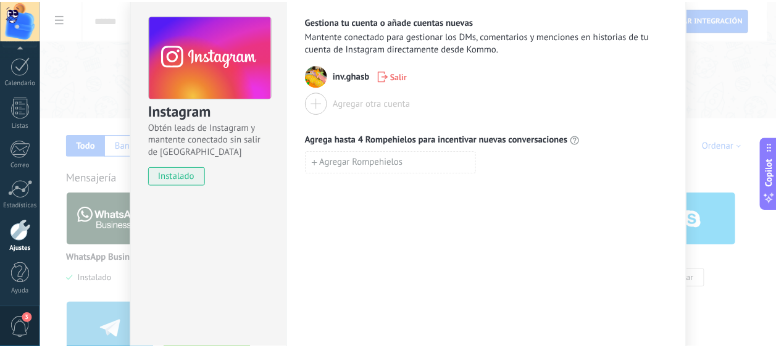
scroll to position [0, 0]
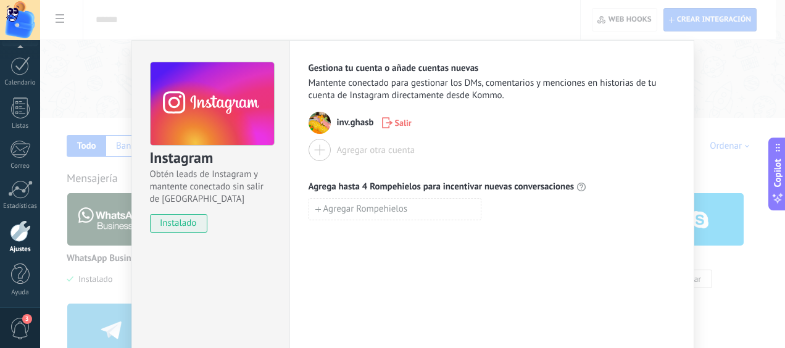
click at [701, 54] on div "Instagram Obtén leads de Instagram y mantente conectado sin salir de Kommo inst…" at bounding box center [412, 174] width 745 height 348
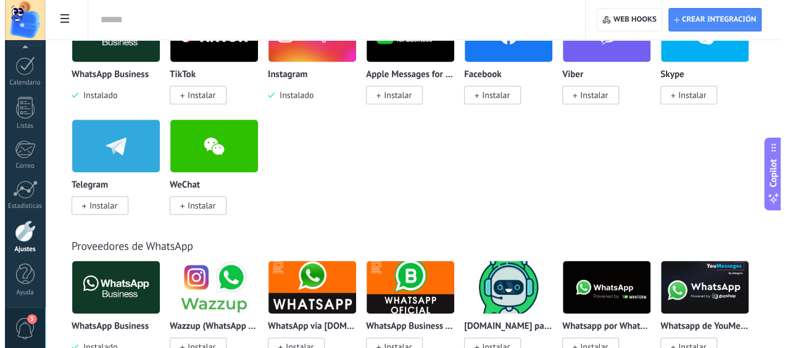
scroll to position [309, 0]
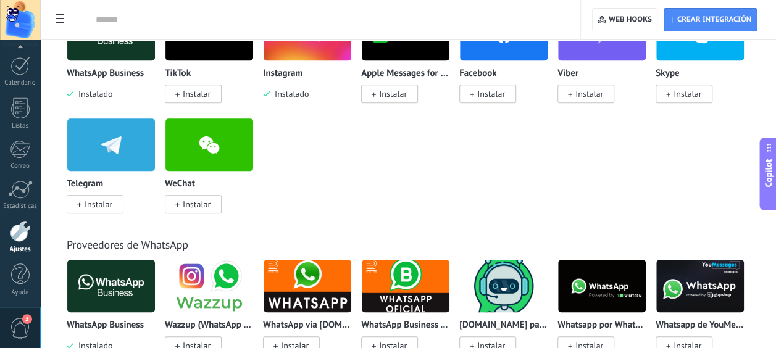
click at [17, 323] on span "3" at bounding box center [20, 329] width 21 height 22
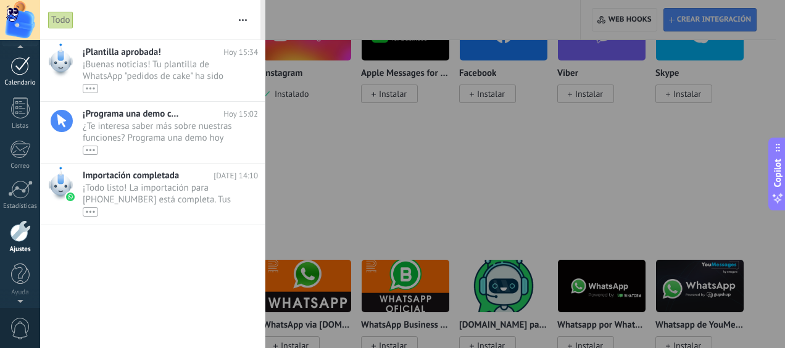
scroll to position [0, 0]
click at [20, 137] on div "6" at bounding box center [20, 145] width 20 height 18
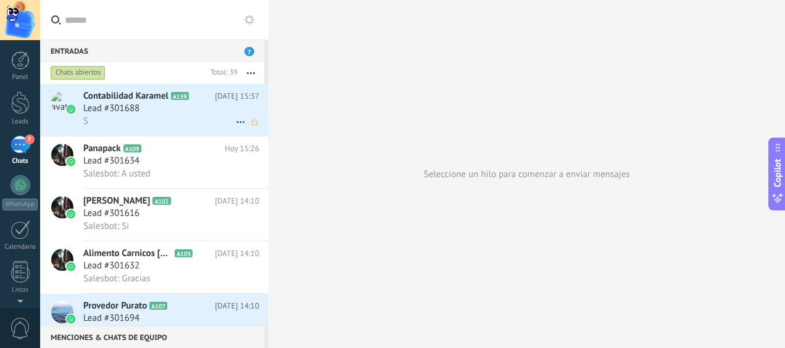
click at [138, 122] on div "S" at bounding box center [171, 121] width 176 height 13
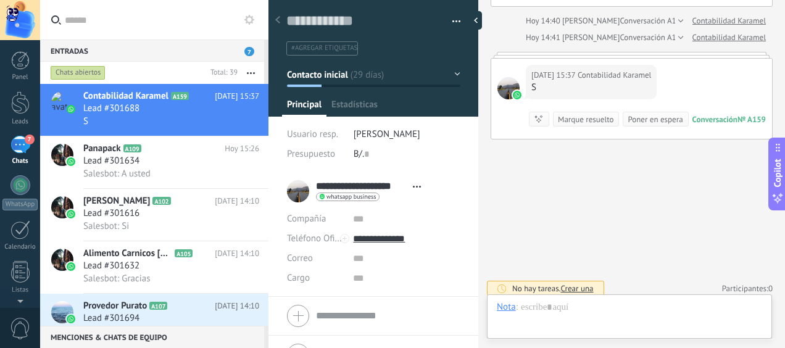
scroll to position [19, 0]
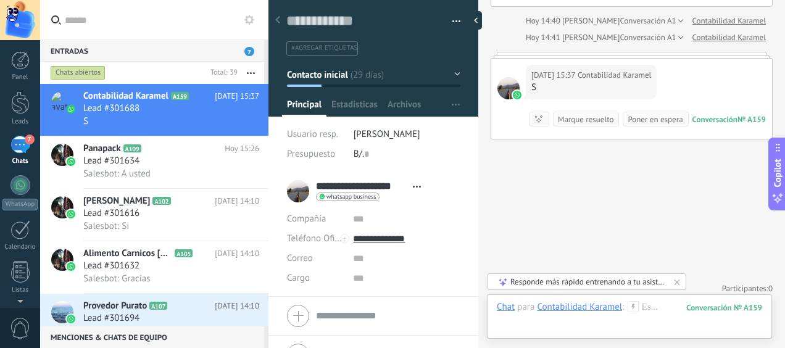
click at [571, 280] on div "Responde más rápido entrenando a tu asistente AI con tus fuentes de datos" at bounding box center [588, 282] width 154 height 10
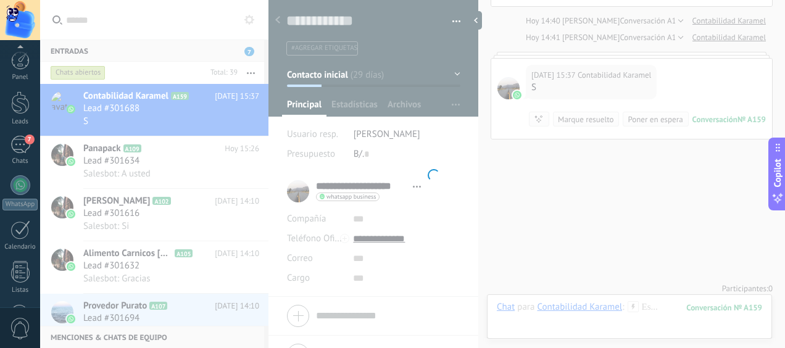
scroll to position [164, 0]
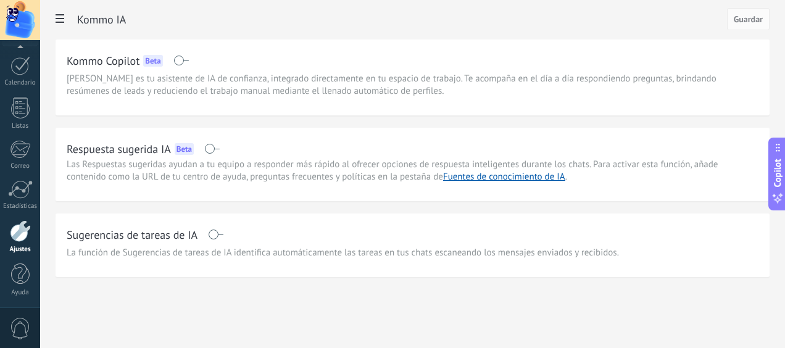
click at [214, 146] on span at bounding box center [211, 149] width 15 height 10
click at [211, 235] on span at bounding box center [215, 235] width 15 height 10
click at [758, 15] on span "Guardar" at bounding box center [748, 19] width 29 height 9
click at [57, 17] on icon at bounding box center [60, 18] width 9 height 9
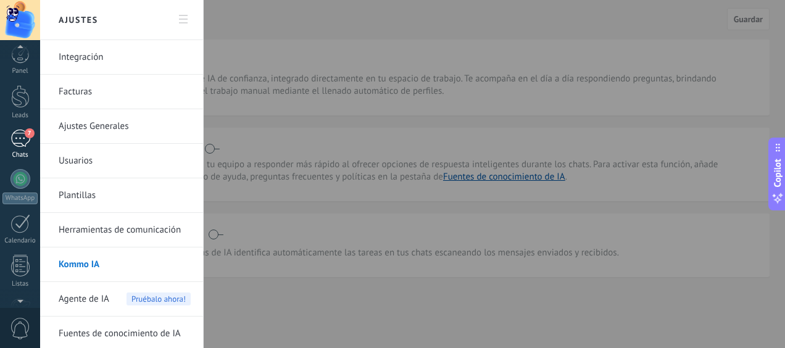
scroll to position [0, 0]
click at [14, 135] on div "Panel Leads 7 Chats WhatsApp Clientes" at bounding box center [20, 262] width 40 height 422
click at [25, 146] on div "7" at bounding box center [20, 145] width 20 height 18
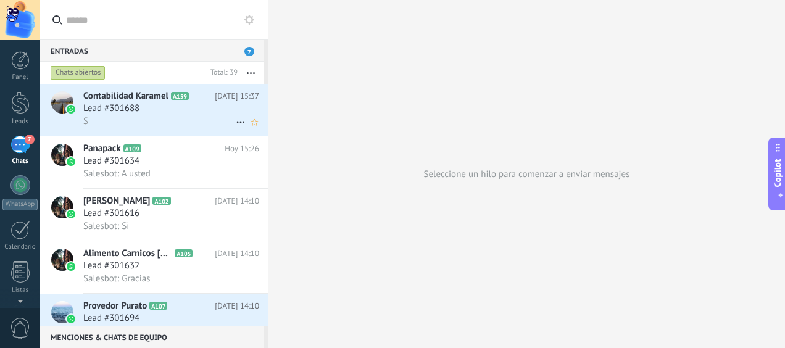
click at [111, 115] on div "S" at bounding box center [171, 121] width 176 height 13
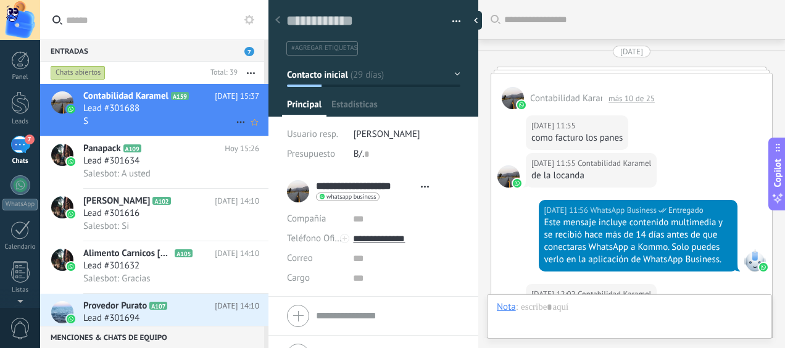
type textarea "**********"
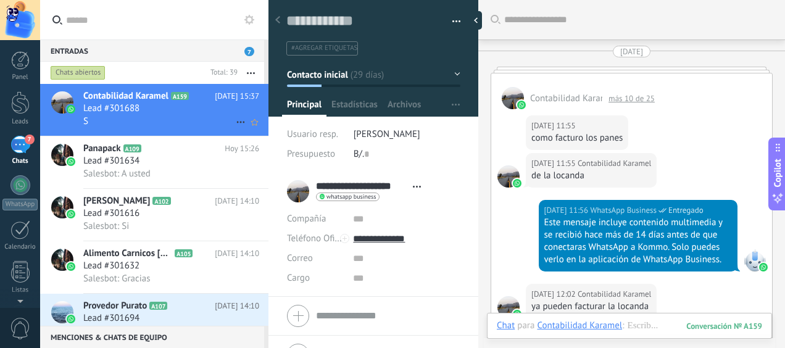
scroll to position [1544, 0]
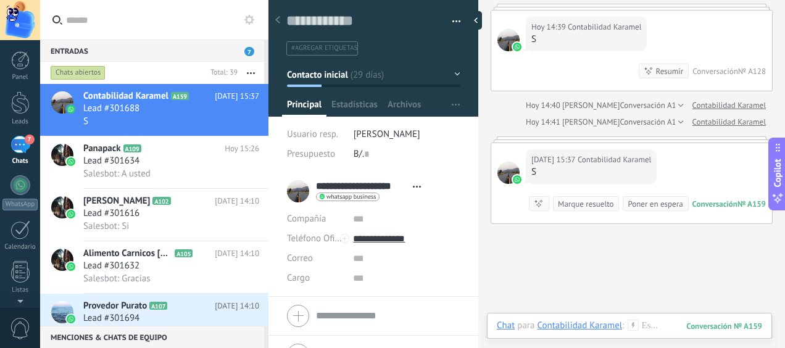
click at [506, 36] on div at bounding box center [509, 40] width 22 height 22
click at [57, 102] on div at bounding box center [62, 102] width 22 height 22
click at [70, 94] on div at bounding box center [62, 102] width 22 height 22
click at [450, 70] on button "Contacto inicial" at bounding box center [374, 75] width 174 height 22
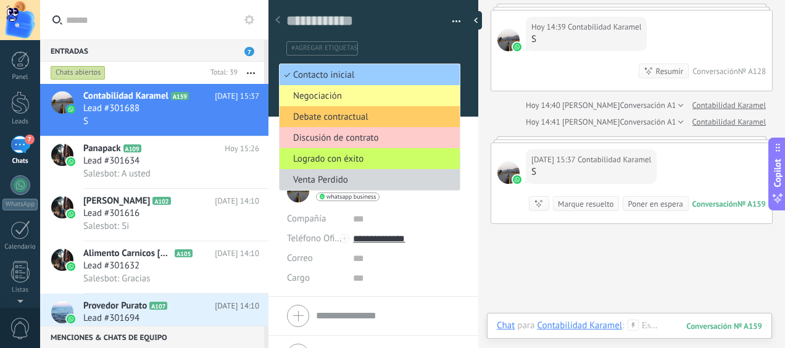
click at [410, 44] on ul "#agregar etiquetas" at bounding box center [371, 48] width 172 height 17
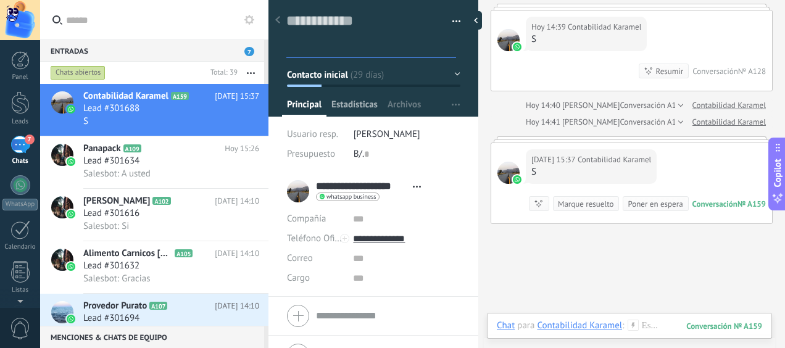
click at [342, 102] on span "Estadísticas" at bounding box center [355, 108] width 46 height 18
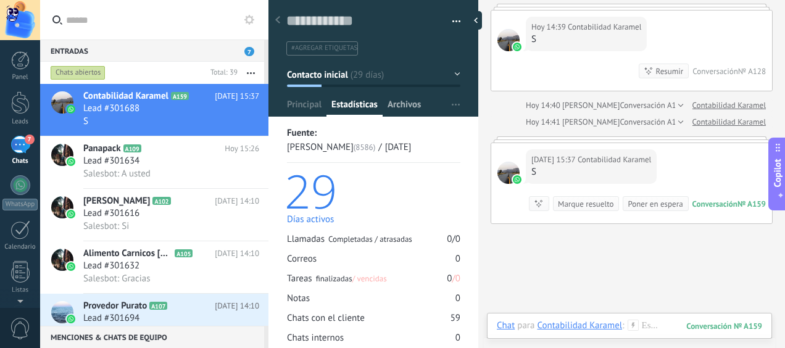
click at [385, 101] on div "Archivos" at bounding box center [404, 108] width 43 height 18
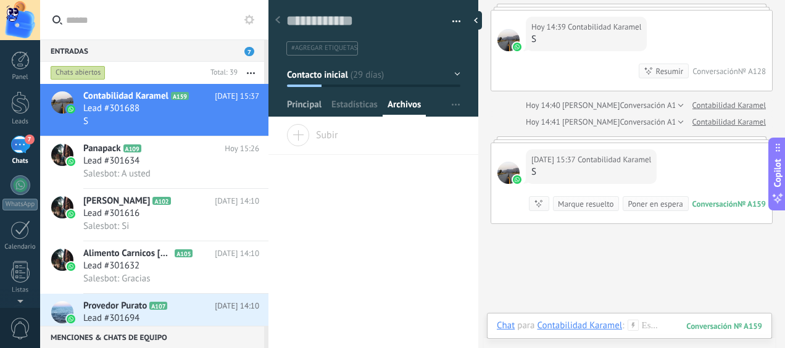
click at [293, 106] on span "Principal" at bounding box center [304, 108] width 35 height 18
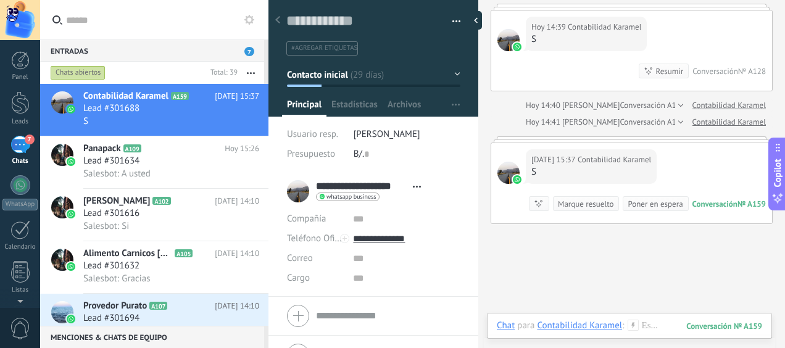
click at [295, 191] on div "**********" at bounding box center [357, 191] width 140 height 31
click at [332, 183] on input "**********" at bounding box center [361, 186] width 91 height 12
click at [292, 191] on div "**********" at bounding box center [373, 191] width 173 height 31
click at [299, 191] on div "**********" at bounding box center [357, 191] width 140 height 31
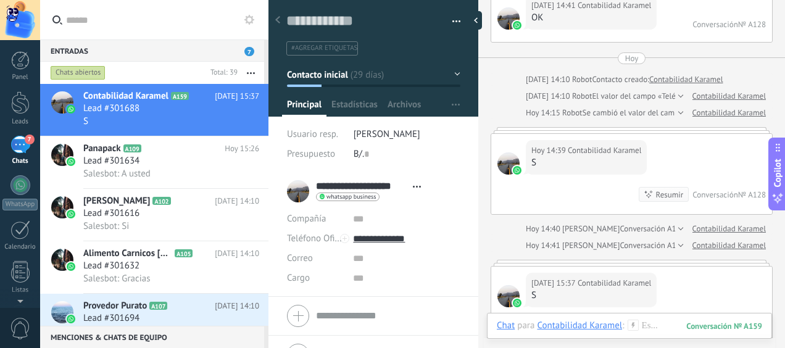
scroll to position [1629, 0]
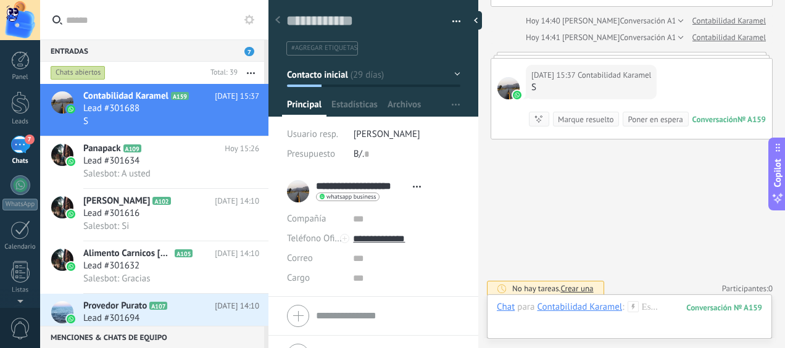
click at [582, 283] on span "Crear una" at bounding box center [577, 288] width 33 height 10
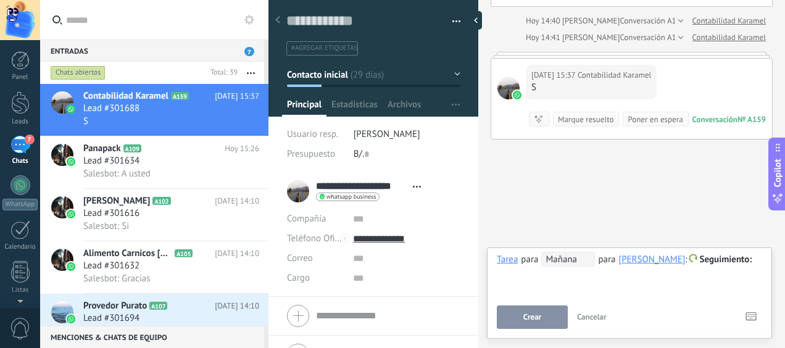
click at [588, 318] on span "Cancelar" at bounding box center [592, 317] width 30 height 10
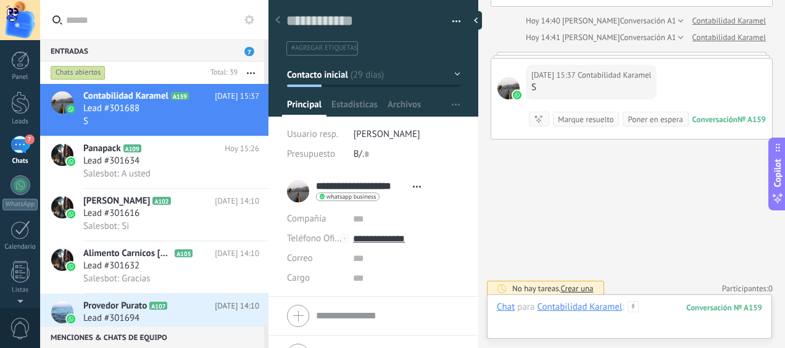
click at [587, 314] on div at bounding box center [630, 319] width 266 height 37
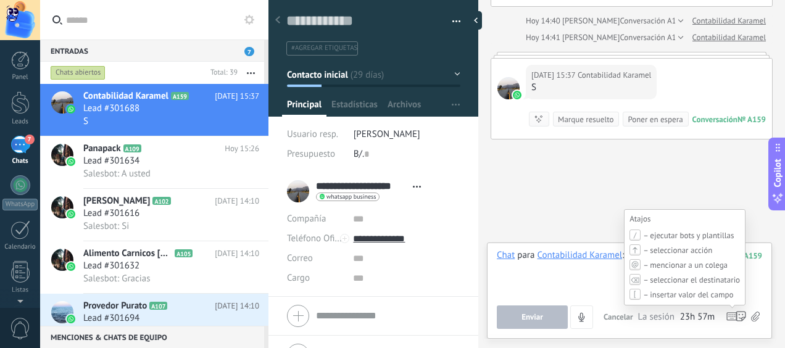
click at [714, 239] on span "– ejecutar bots y plantillas" at bounding box center [688, 235] width 91 height 10
click at [713, 238] on span "– ejecutar bots y plantillas" at bounding box center [688, 235] width 91 height 10
drag, startPoint x: 689, startPoint y: 236, endPoint x: 629, endPoint y: 235, distance: 60.5
click at [685, 236] on span "– ejecutar bots y plantillas" at bounding box center [688, 235] width 91 height 10
click at [628, 235] on div "Atajos – ejecutar bots y plantillas – seleccionar acción – mencionar a un coleg…" at bounding box center [685, 257] width 122 height 96
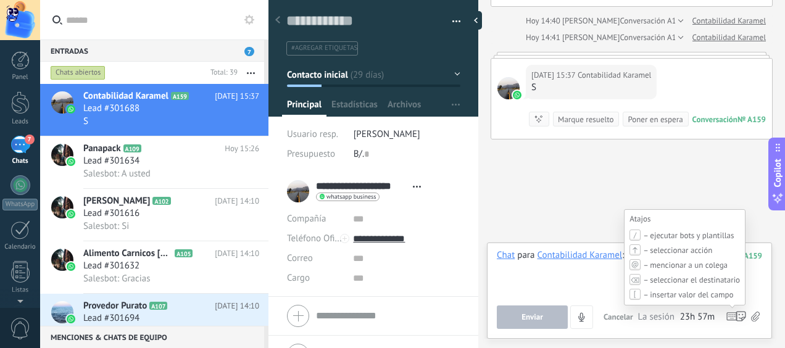
click at [643, 236] on span "– ejecutar bots y plantillas" at bounding box center [688, 235] width 91 height 10
click at [654, 234] on span "– ejecutar bots y plantillas" at bounding box center [688, 235] width 91 height 10
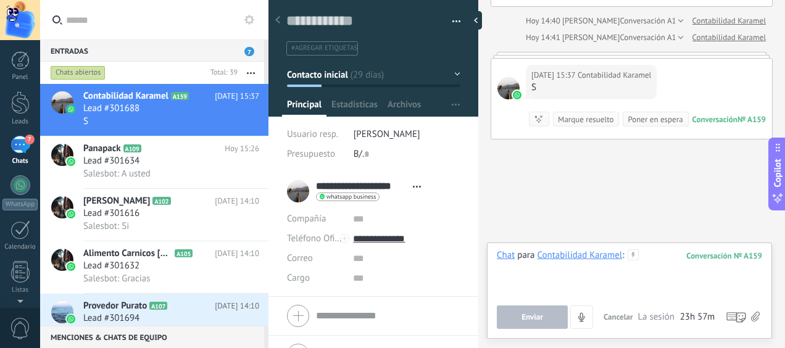
click at [628, 277] on div at bounding box center [630, 272] width 266 height 47
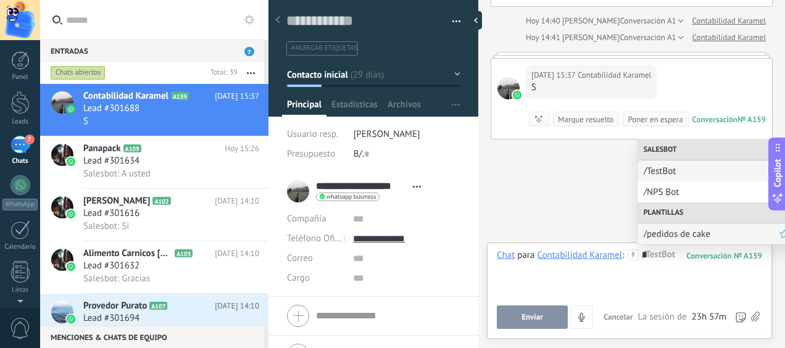
click at [667, 236] on span "/pedidos de cake" at bounding box center [712, 234] width 136 height 12
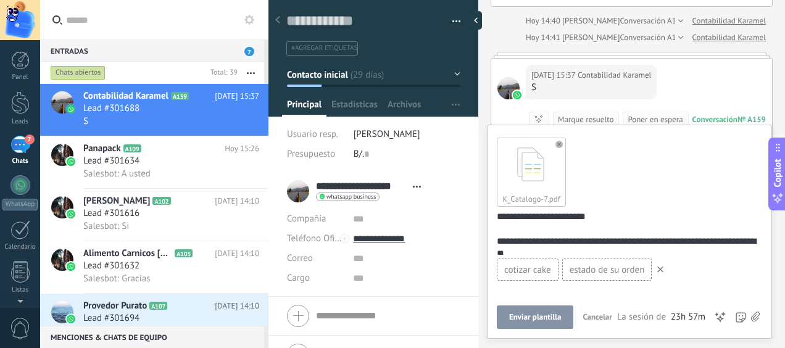
scroll to position [16, 0]
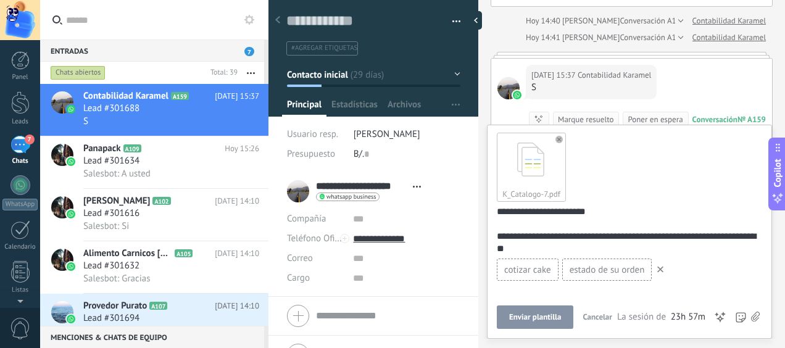
click at [538, 314] on span "Enviar plantilla" at bounding box center [535, 317] width 52 height 9
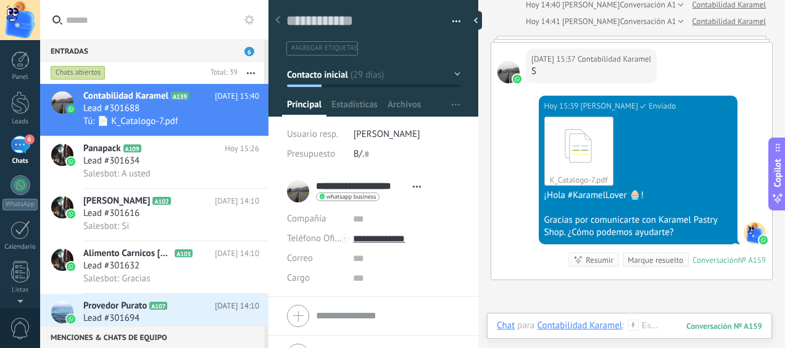
scroll to position [1662, 0]
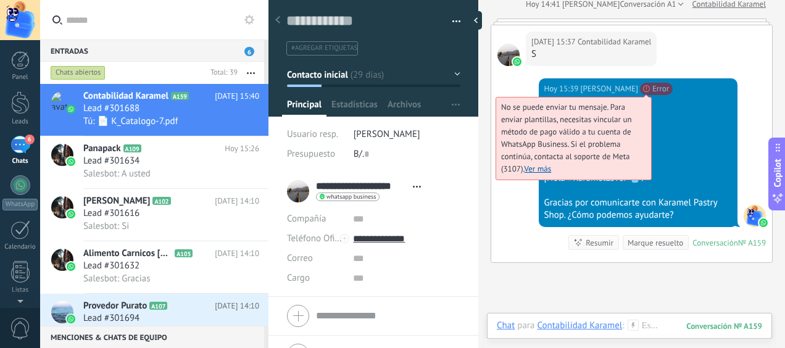
click at [632, 102] on span "No se puede enviar tu mensaje. Para enviar plantillas, necesitas vincular un mé…" at bounding box center [566, 138] width 131 height 72
